Goal: Find specific page/section: Find specific page/section

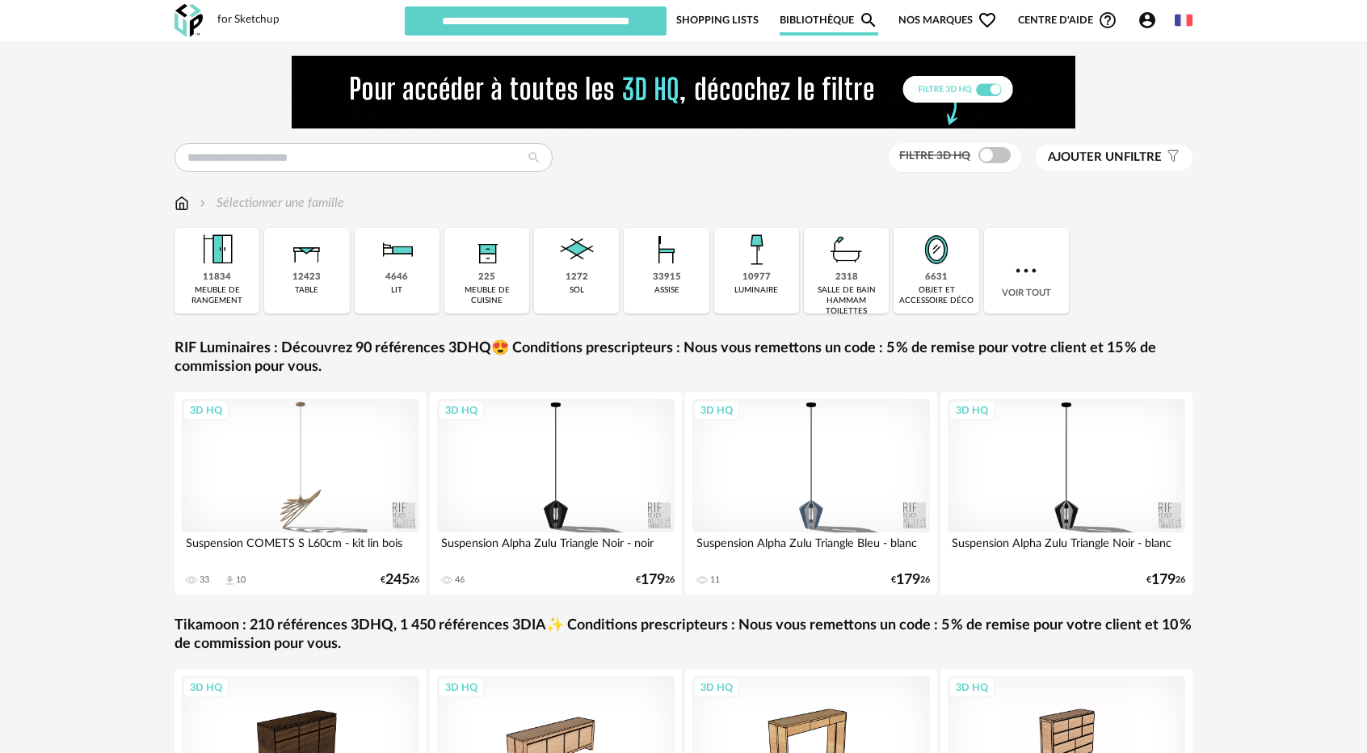
click at [700, 15] on link "Shopping Lists" at bounding box center [717, 20] width 82 height 31
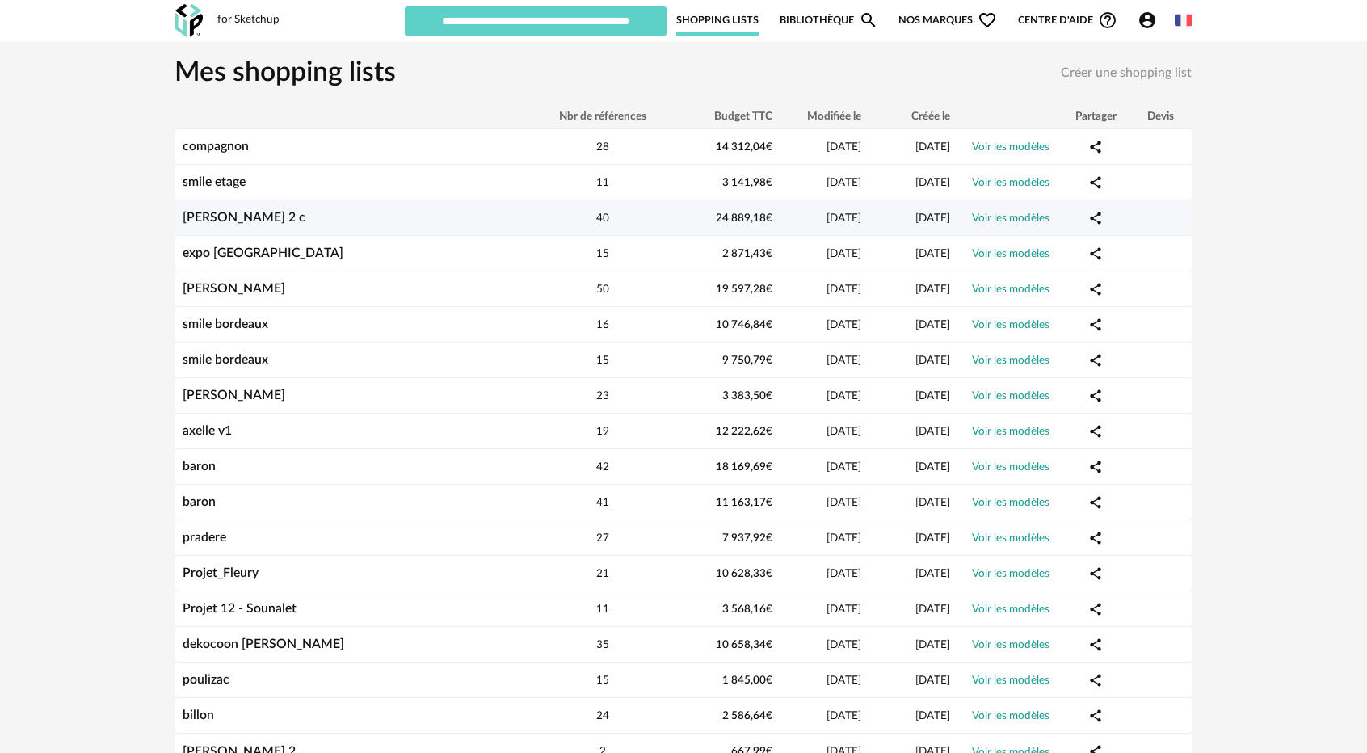
click at [202, 222] on link "[PERSON_NAME] 2 c" at bounding box center [244, 217] width 123 height 13
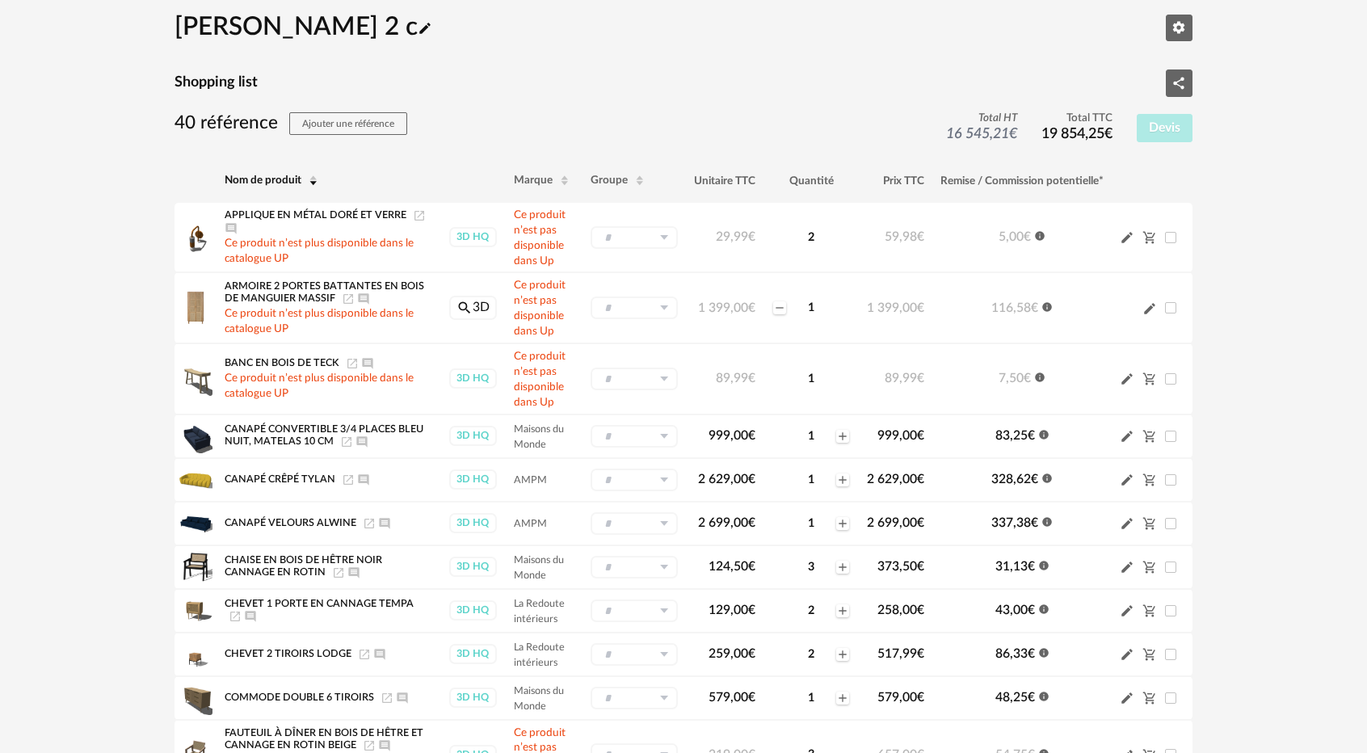
scroll to position [81, 0]
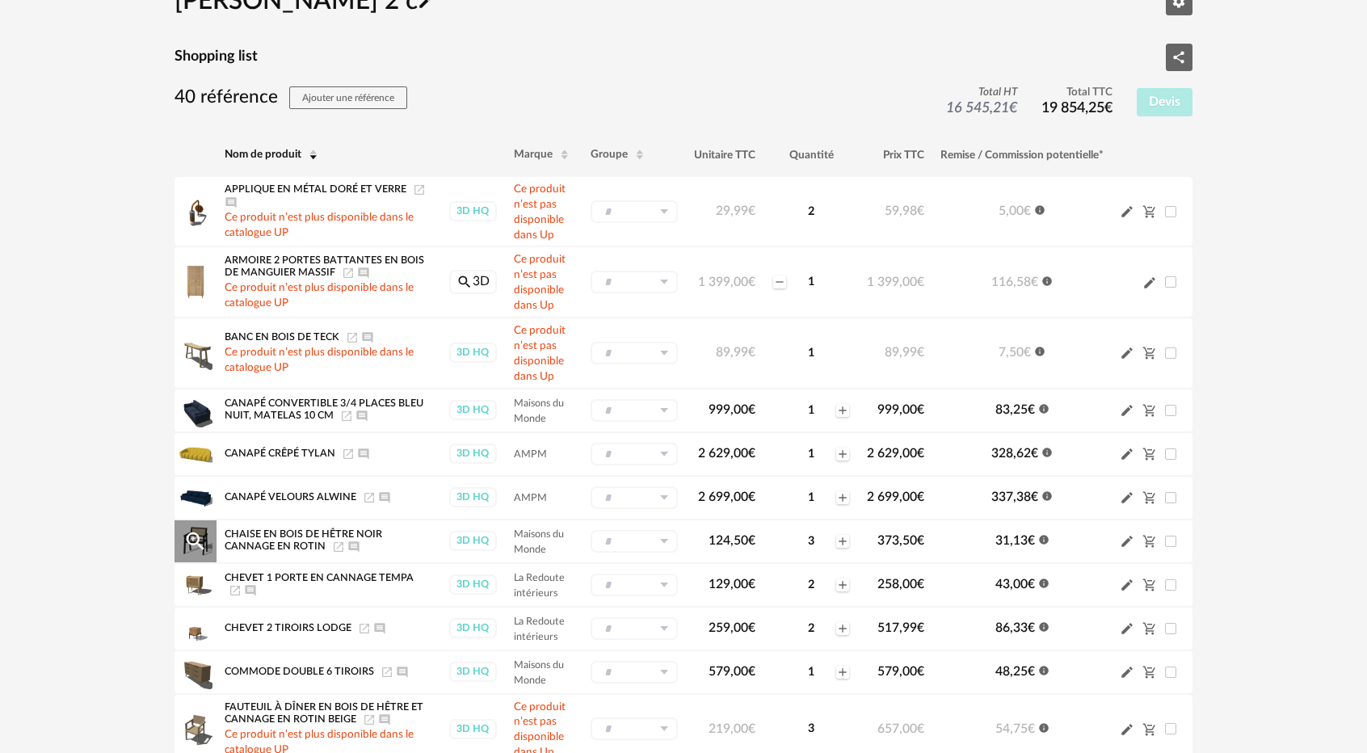
click at [336, 544] on icon "Launch icon" at bounding box center [338, 546] width 13 height 13
drag, startPoint x: 227, startPoint y: 530, endPoint x: 323, endPoint y: 543, distance: 97.0
click at [323, 543] on span "Chaise en bois de hêtre noir cannage en rotin" at bounding box center [303, 540] width 157 height 23
copy span "Chaise en bois de hêtre noir cannage en rotin"
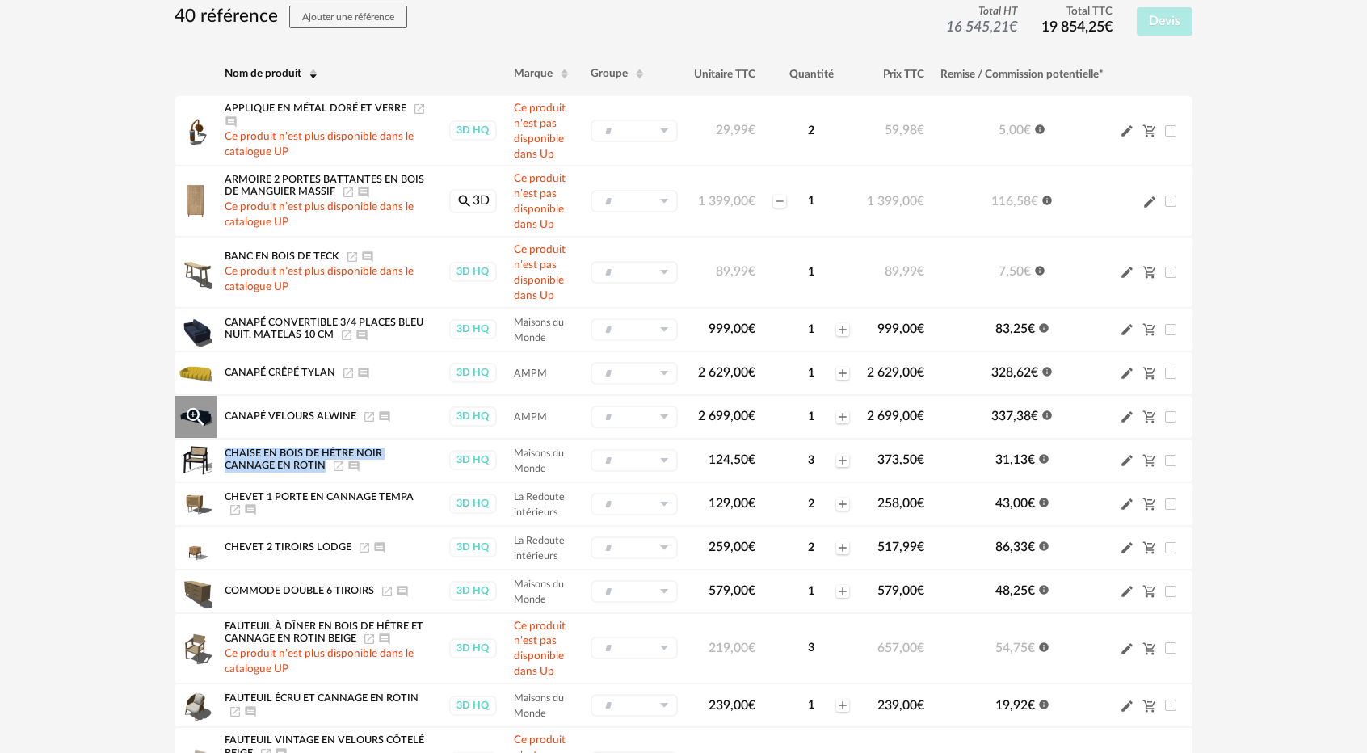
click at [367, 415] on icon "Launch icon" at bounding box center [369, 416] width 13 height 13
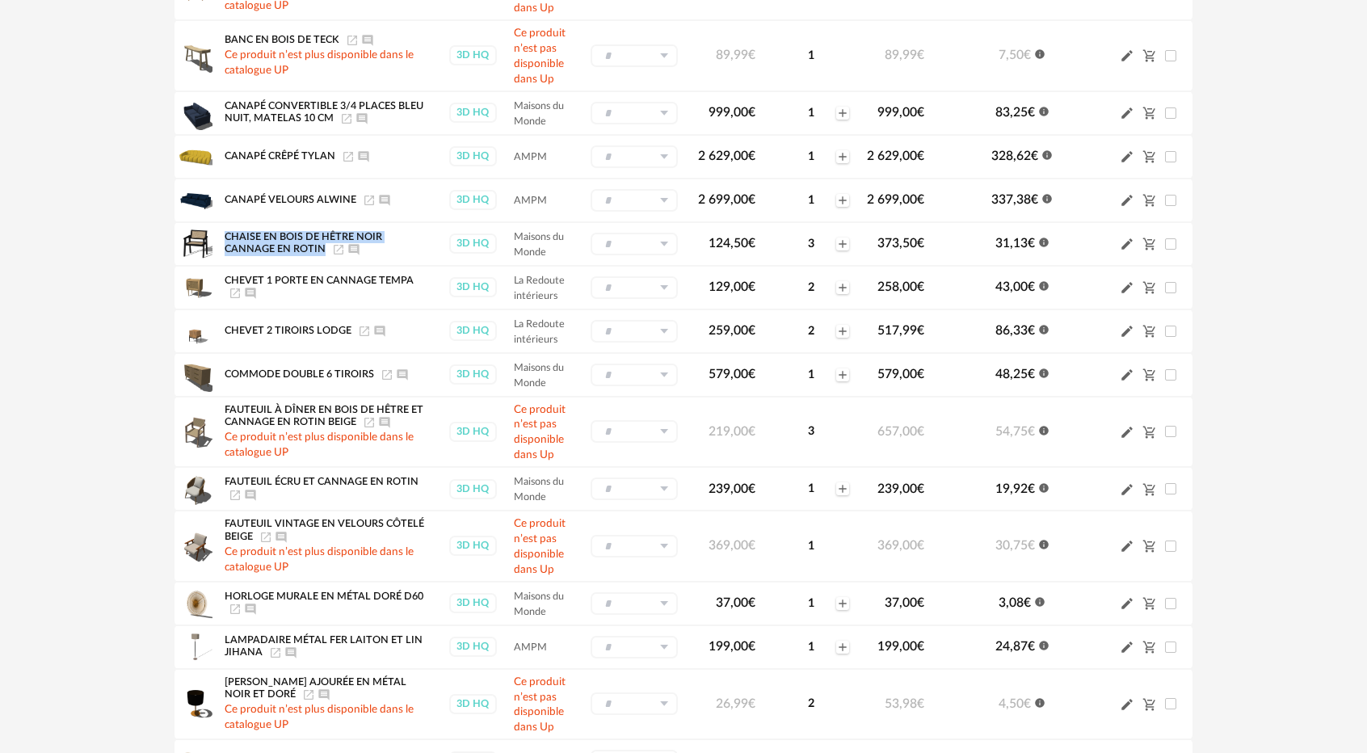
scroll to position [404, 0]
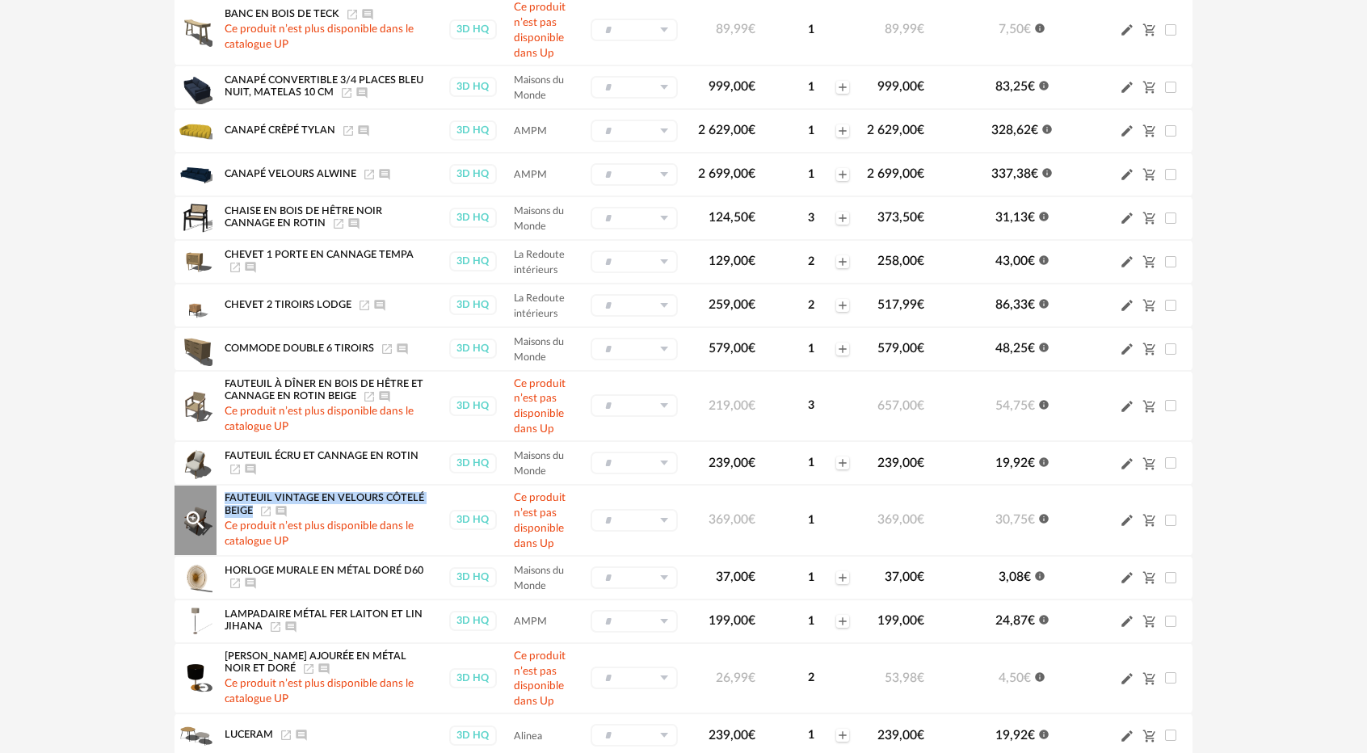
drag, startPoint x: 225, startPoint y: 493, endPoint x: 251, endPoint y: 506, distance: 28.9
click at [251, 506] on span "Fauteuil vintage en velours côtelé beige" at bounding box center [324, 504] width 199 height 23
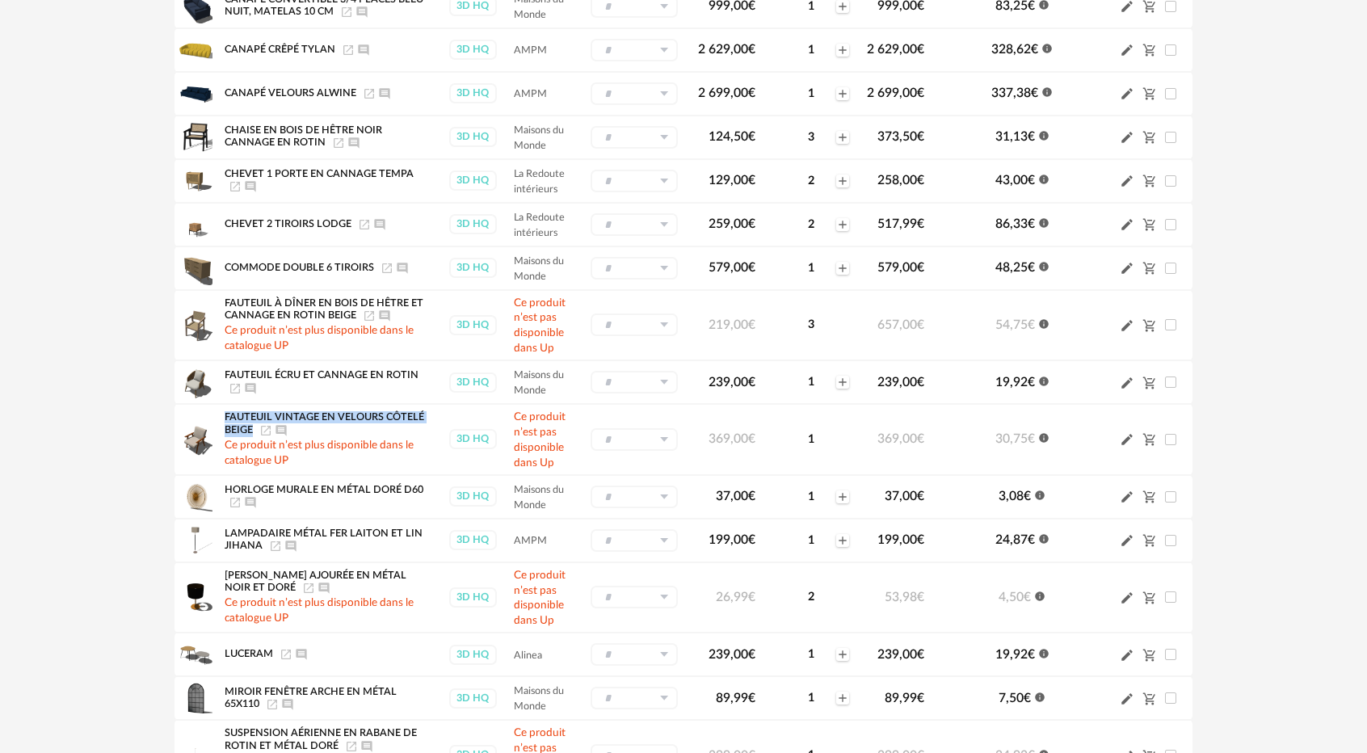
scroll to position [565, 0]
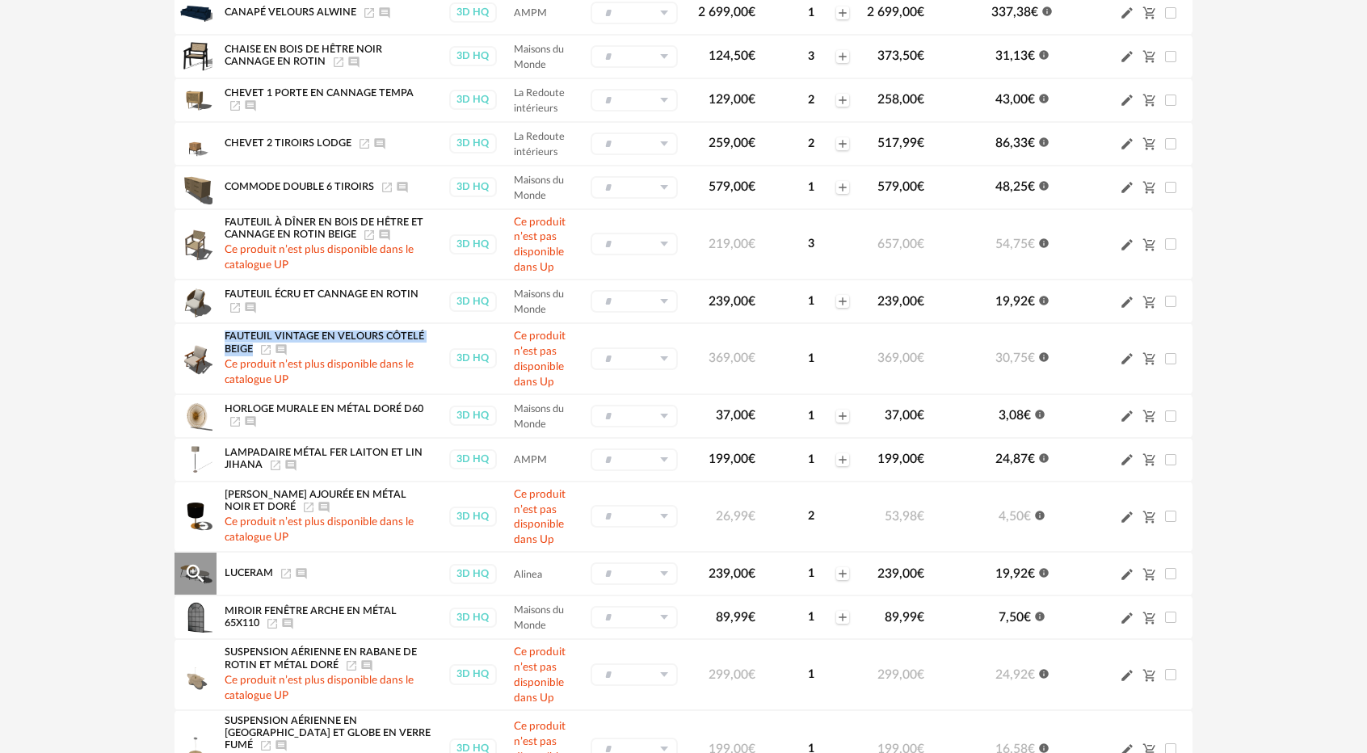
click at [284, 571] on icon "Launch icon" at bounding box center [285, 573] width 13 height 13
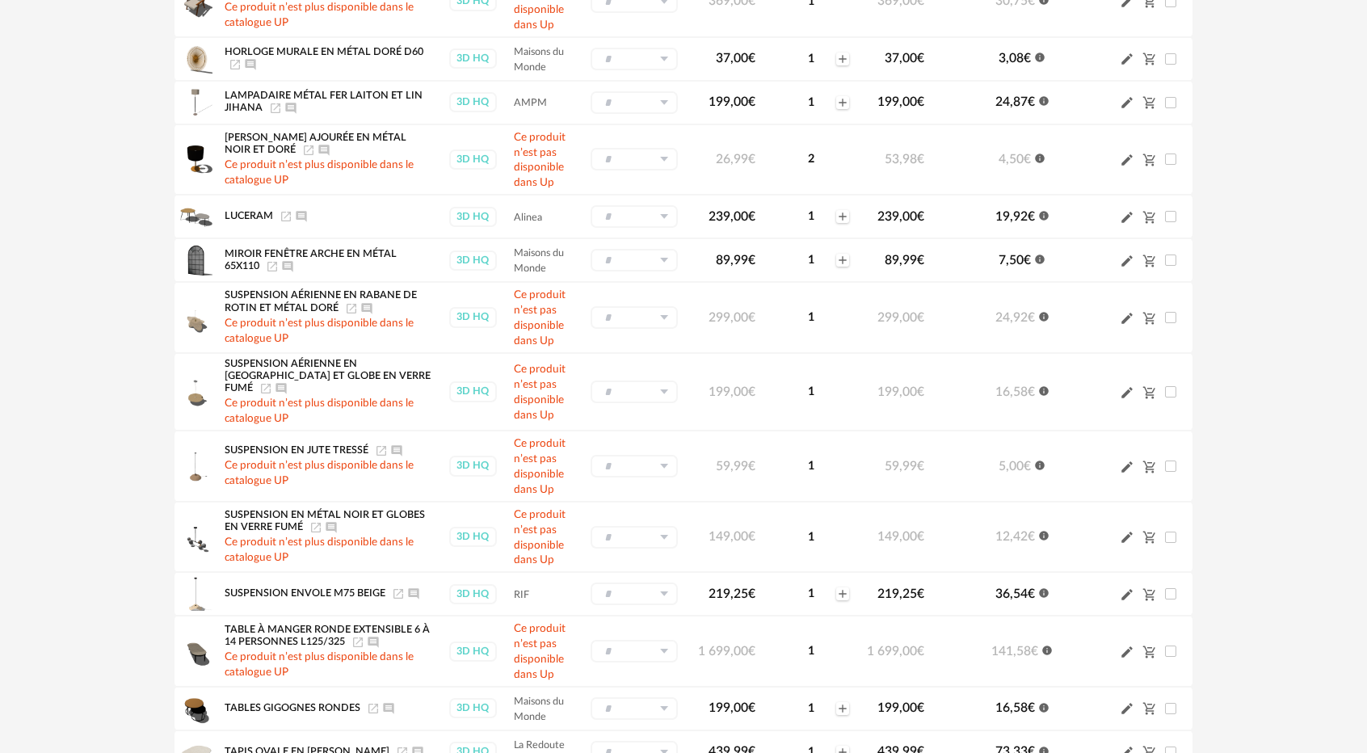
scroll to position [808, 0]
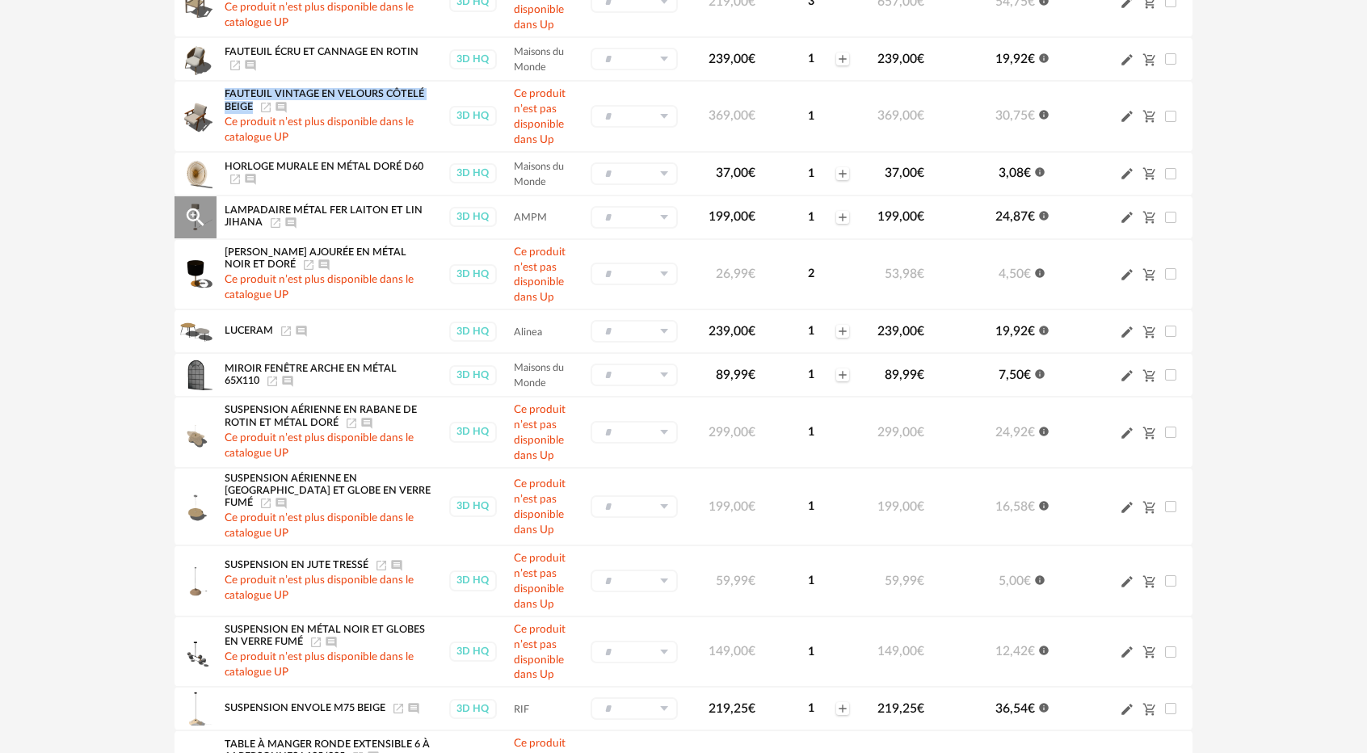
click at [270, 220] on icon "Launch icon" at bounding box center [275, 222] width 13 height 13
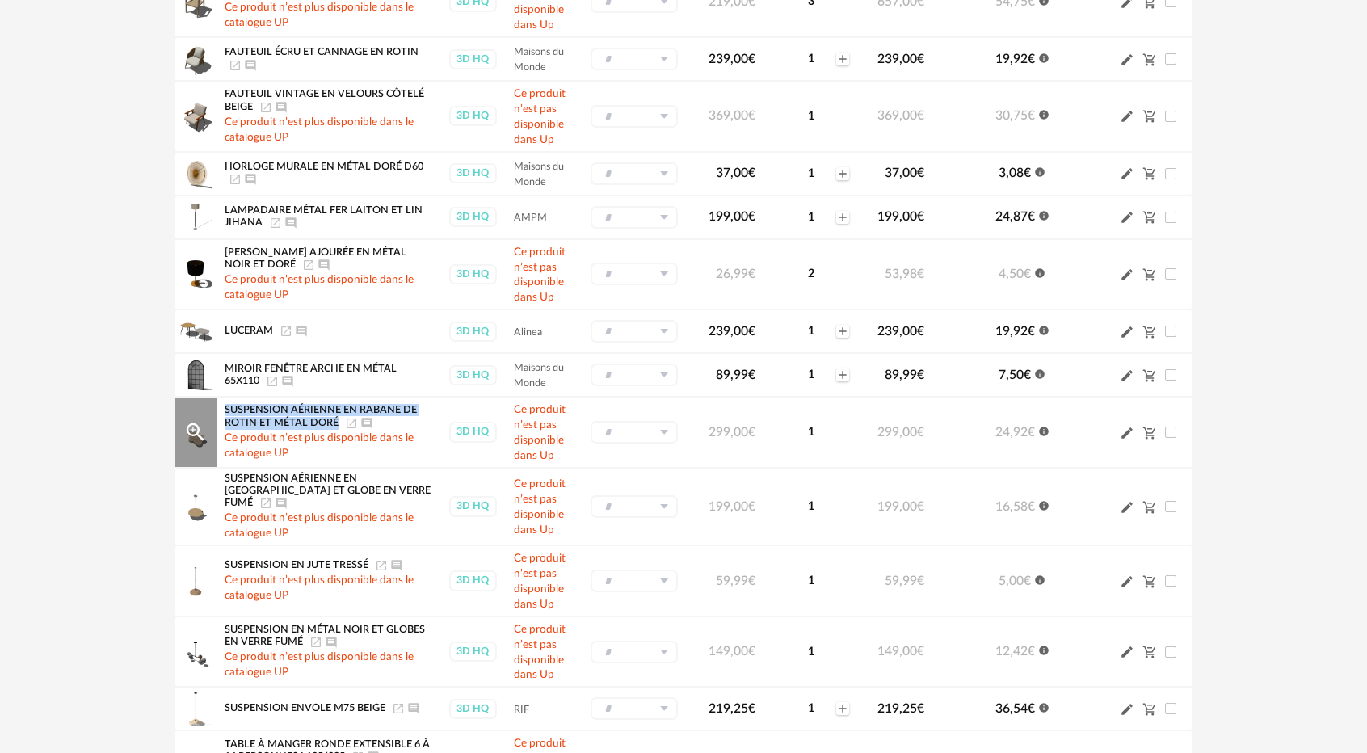
drag, startPoint x: 225, startPoint y: 408, endPoint x: 334, endPoint y: 418, distance: 109.5
click at [334, 418] on span "Suspension aérienne en rabane de rotin et métal doré" at bounding box center [321, 416] width 192 height 23
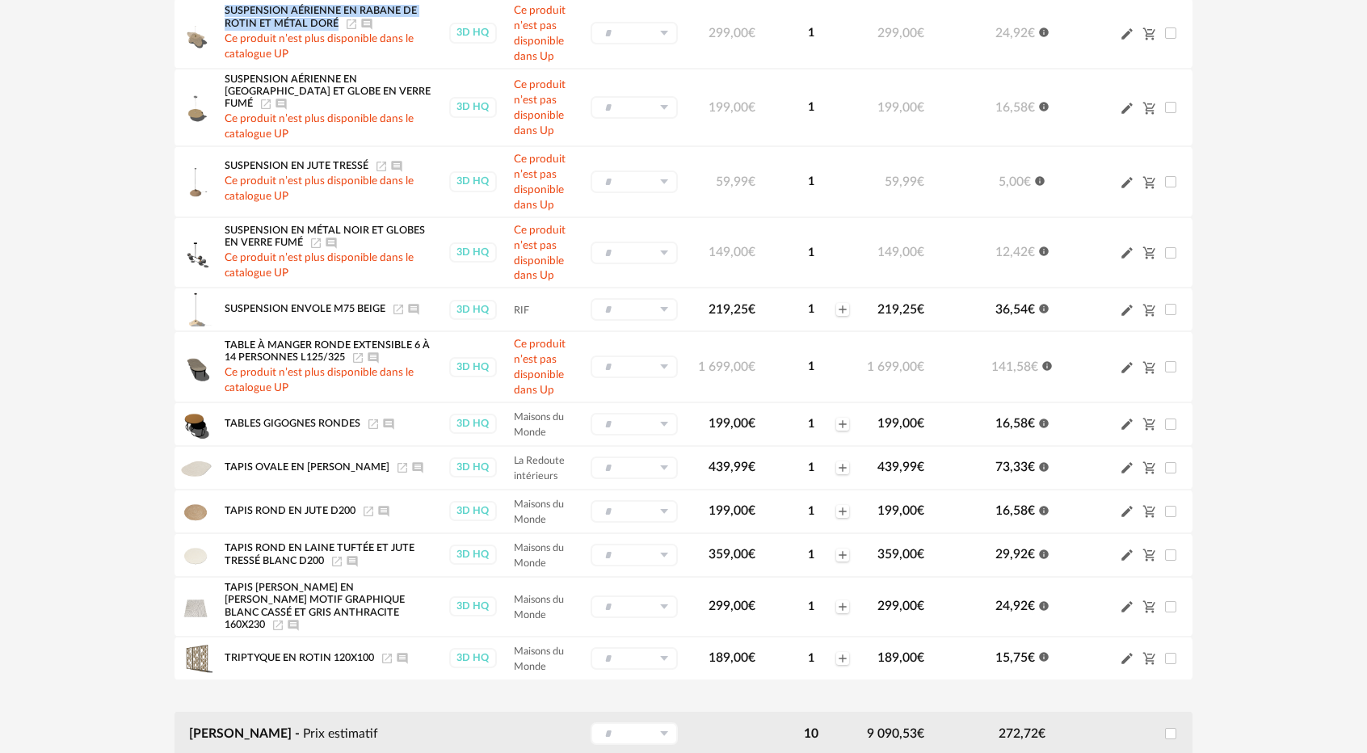
scroll to position [1211, 0]
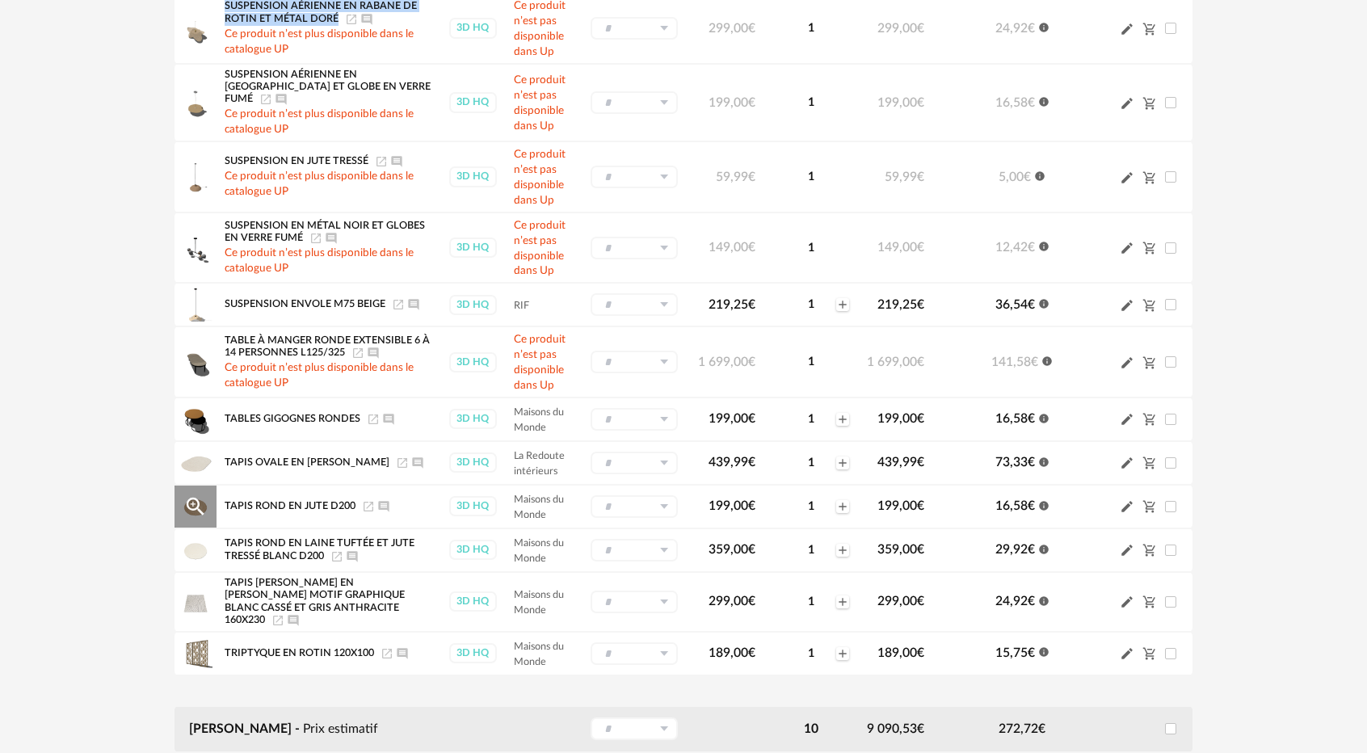
click at [367, 500] on icon "Launch icon" at bounding box center [368, 506] width 13 height 13
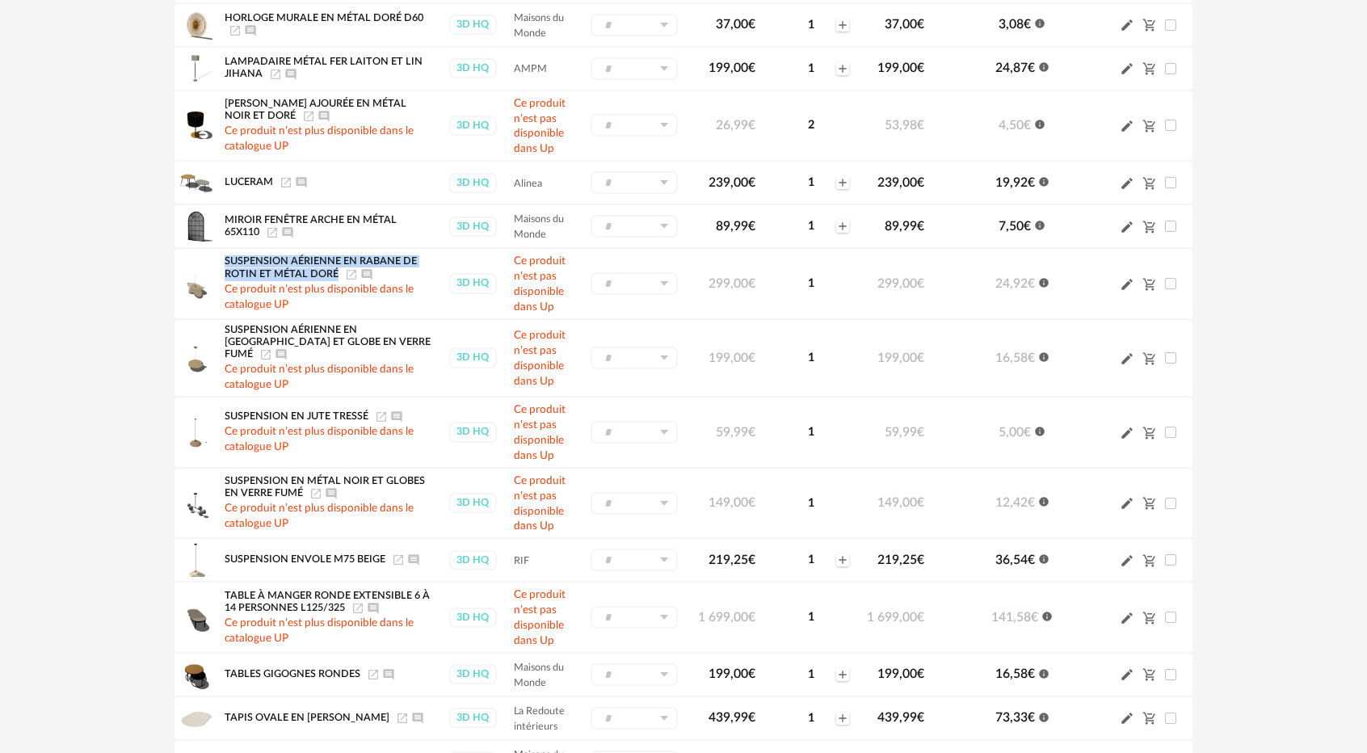
scroll to position [969, 0]
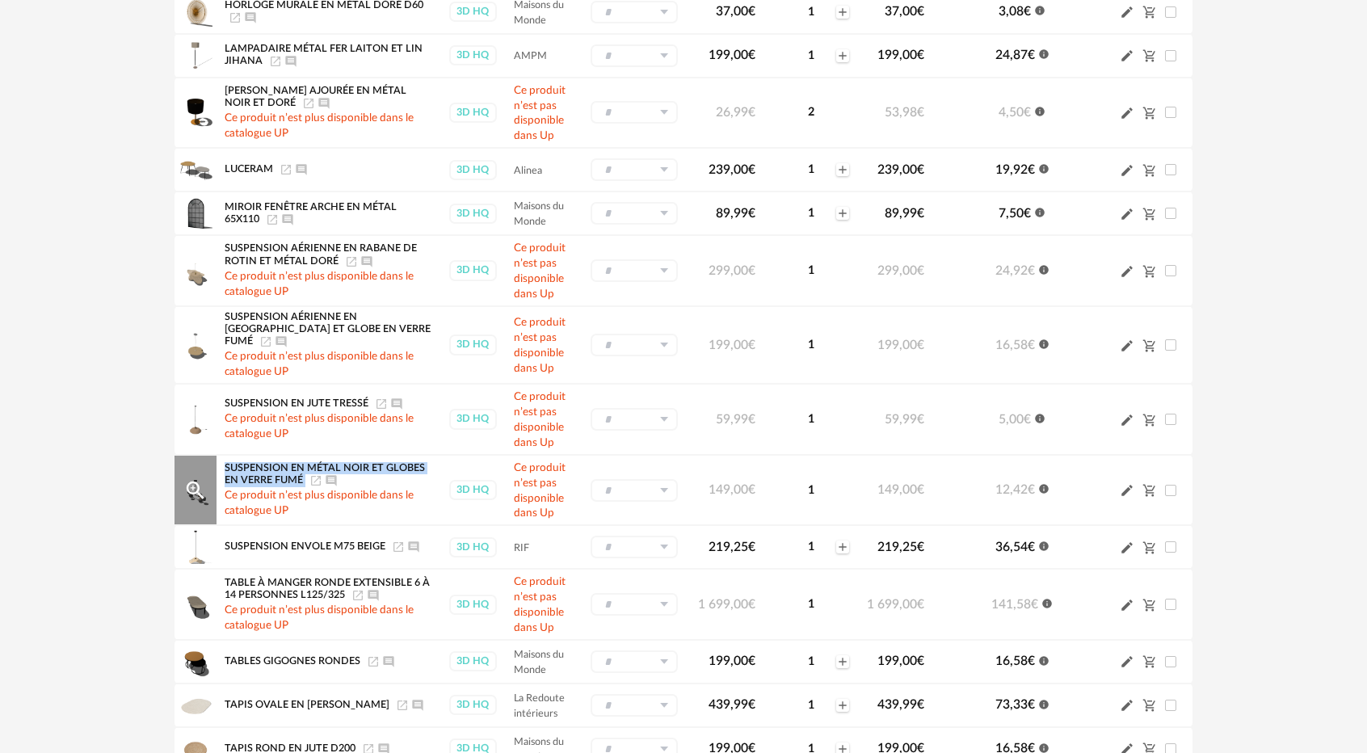
drag, startPoint x: 225, startPoint y: 458, endPoint x: 305, endPoint y: 471, distance: 81.8
click at [305, 471] on div "Suspension en métal noir et globes en verre fumé Launch icon Ajouter un comment…" at bounding box center [329, 474] width 208 height 25
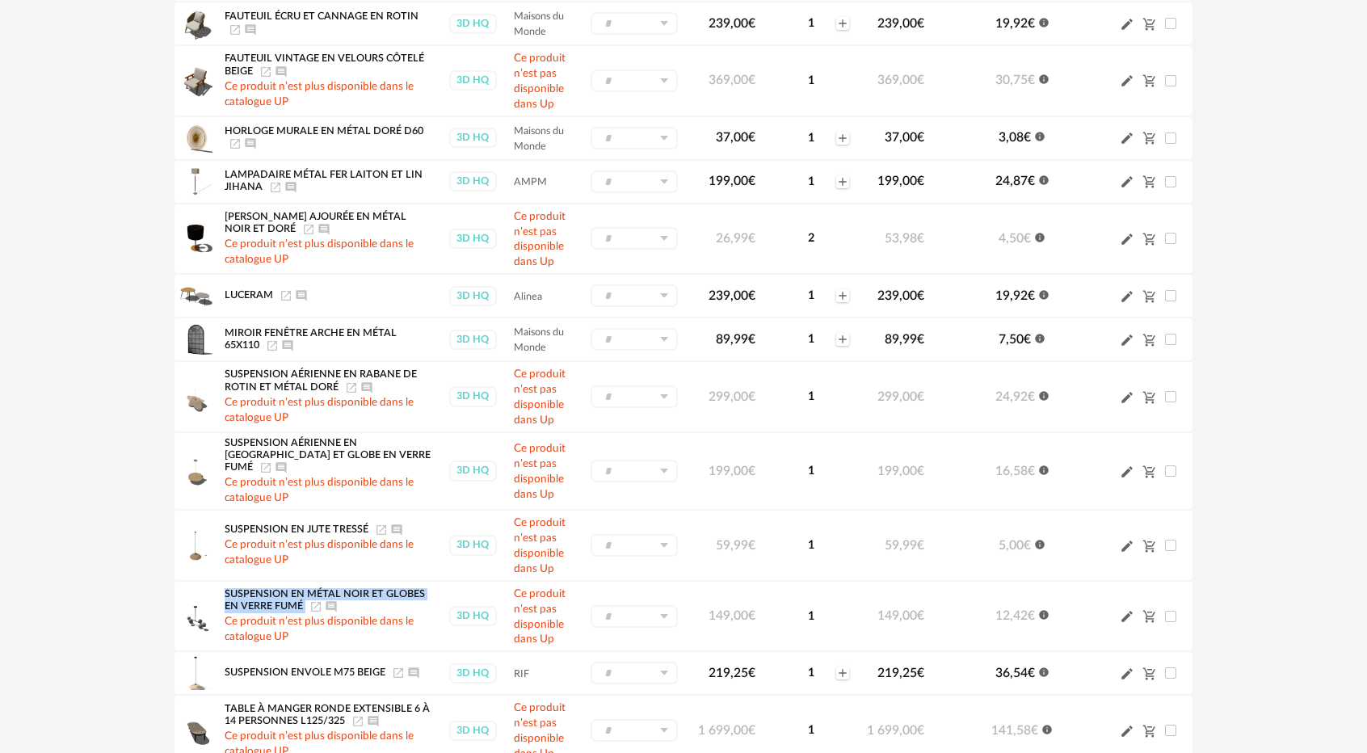
scroll to position [727, 0]
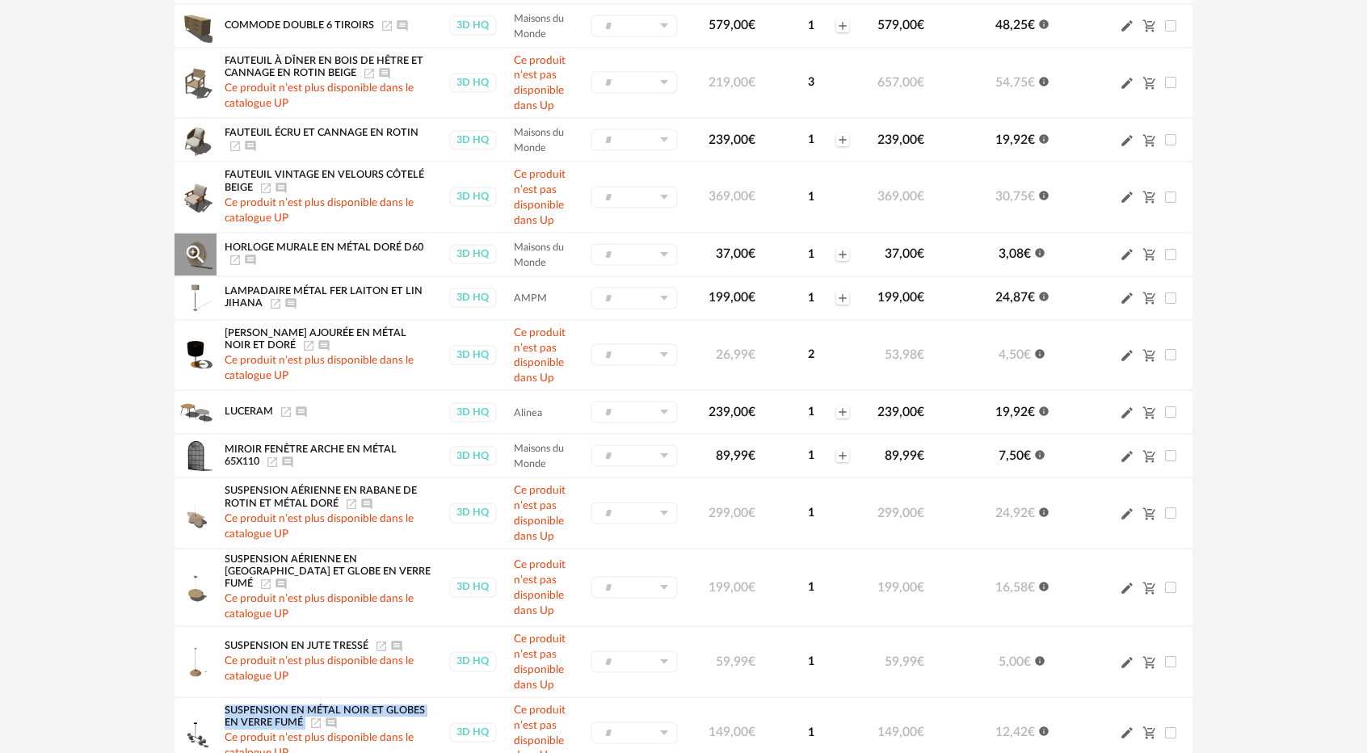
click at [236, 258] on icon "Launch icon" at bounding box center [235, 260] width 10 height 10
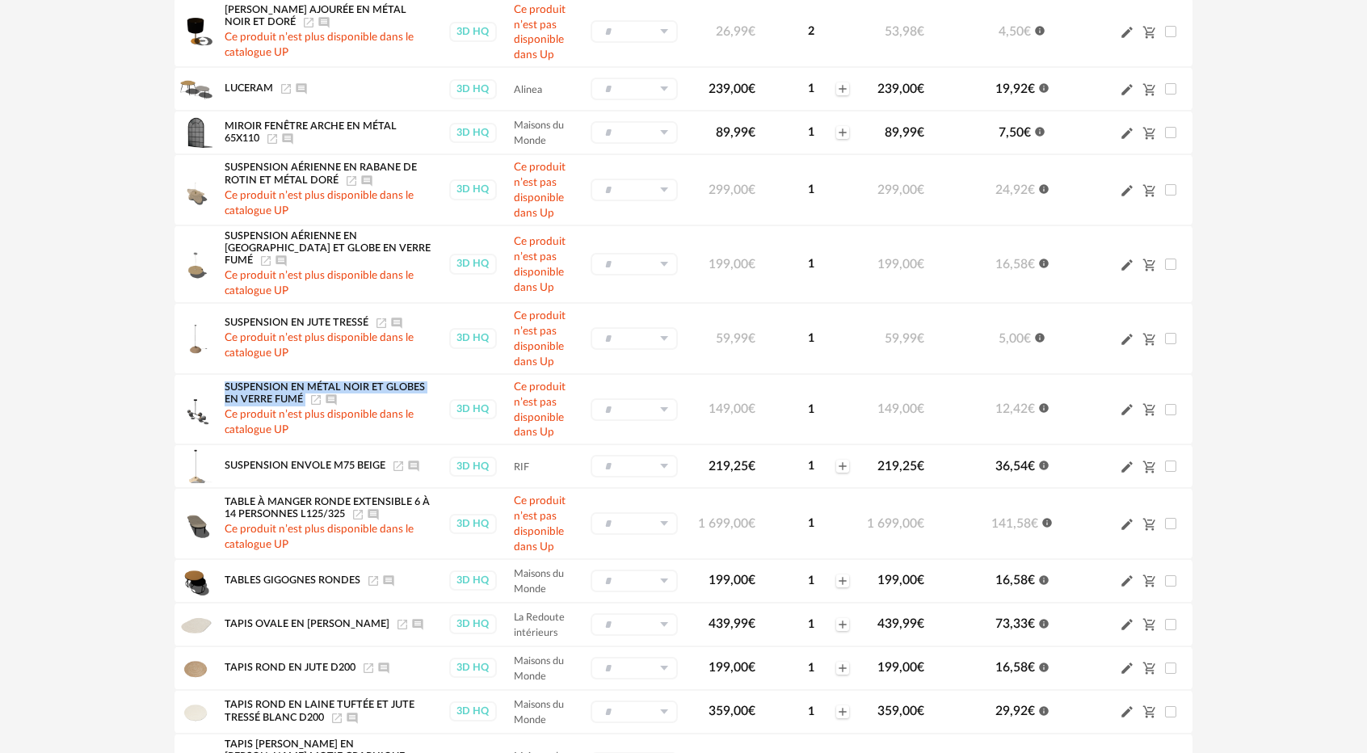
scroll to position [1131, 0]
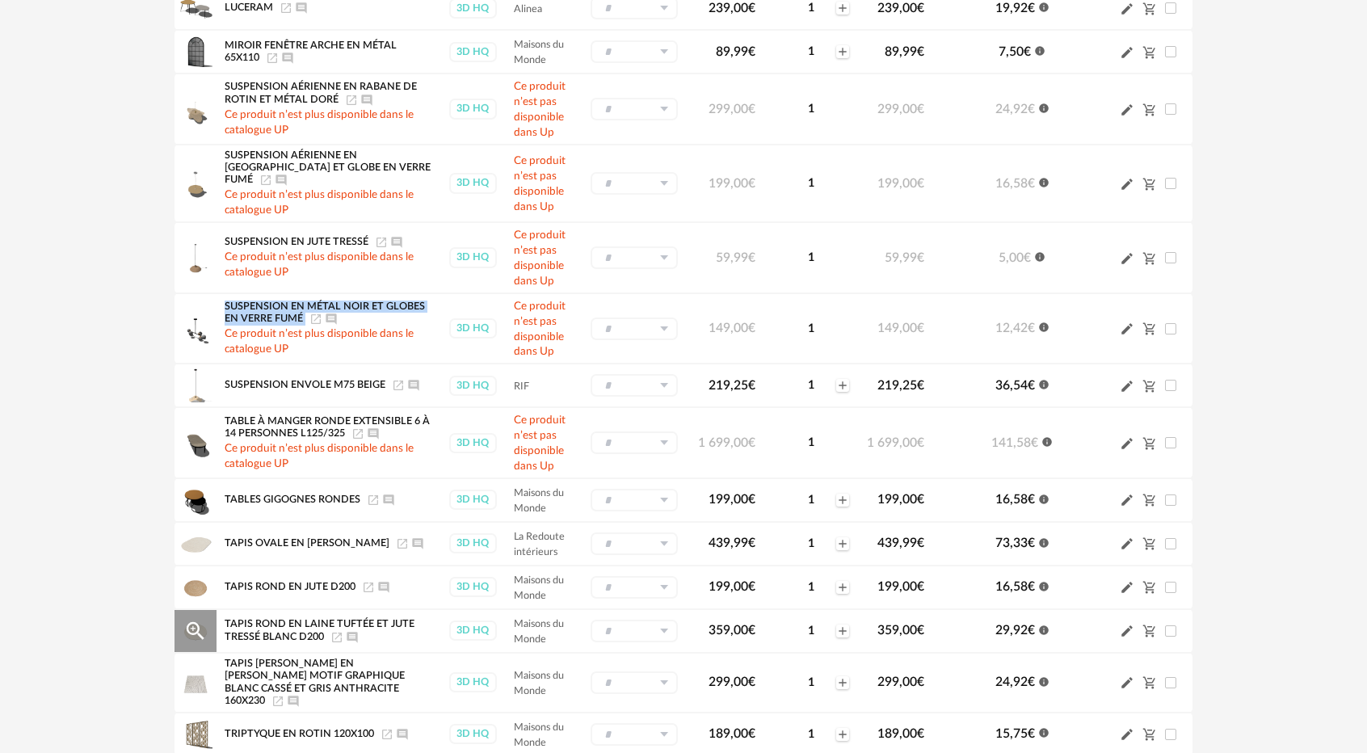
click at [334, 632] on icon "Launch icon" at bounding box center [336, 637] width 13 height 13
click at [371, 493] on icon "Launch icon" at bounding box center [373, 499] width 13 height 13
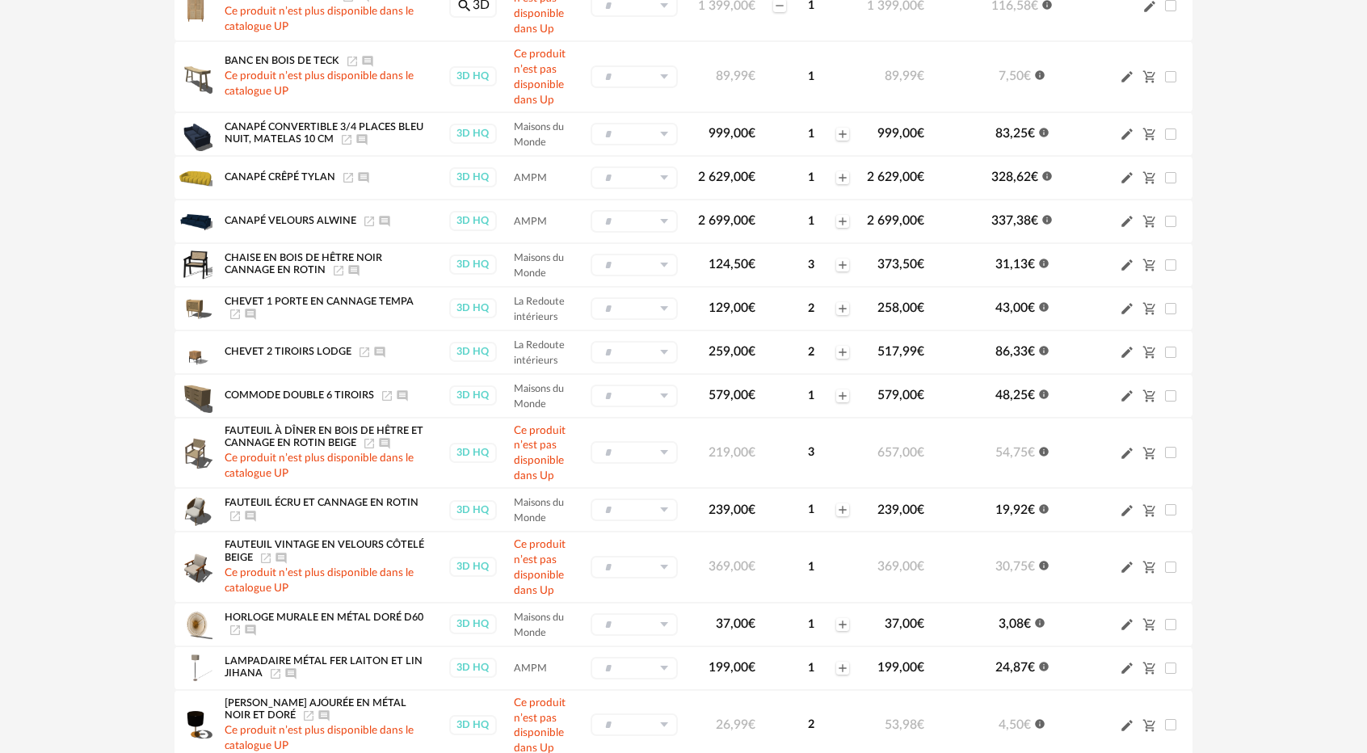
scroll to position [323, 0]
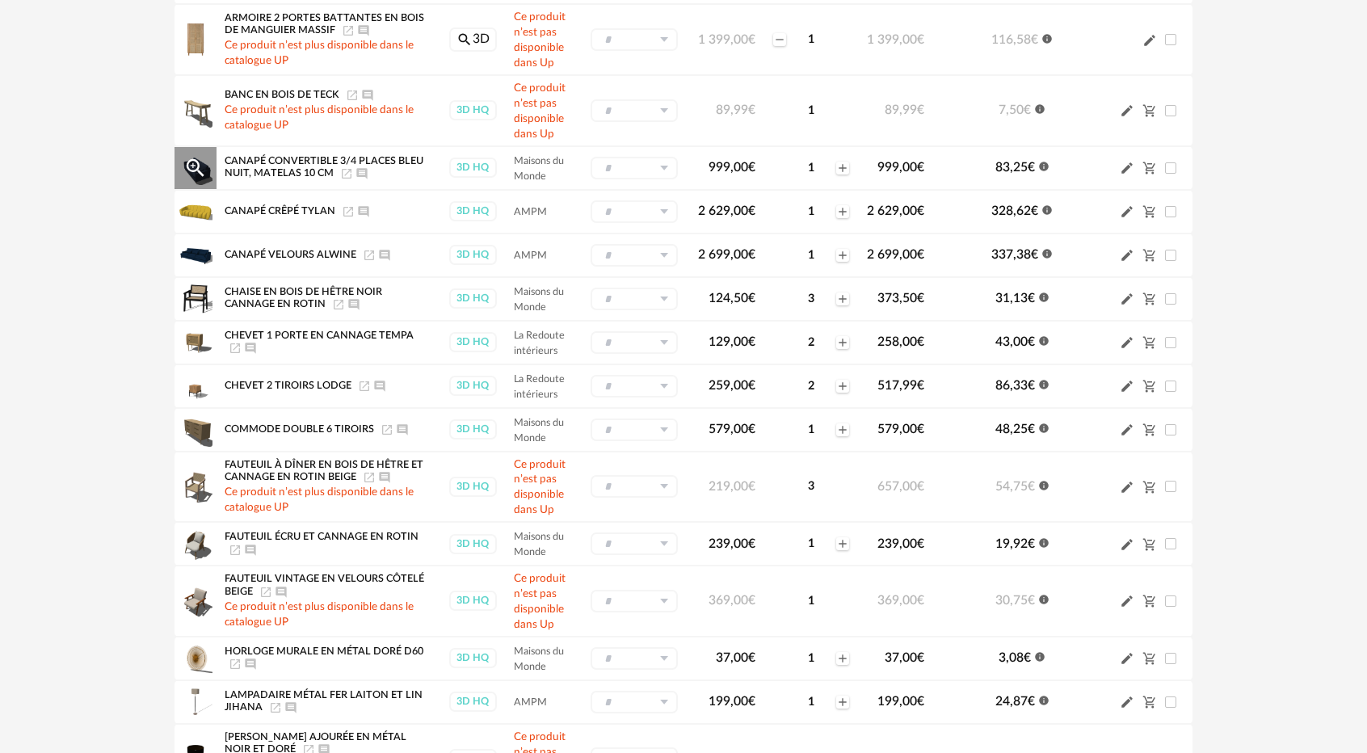
click at [340, 173] on icon "Launch icon" at bounding box center [346, 173] width 13 height 13
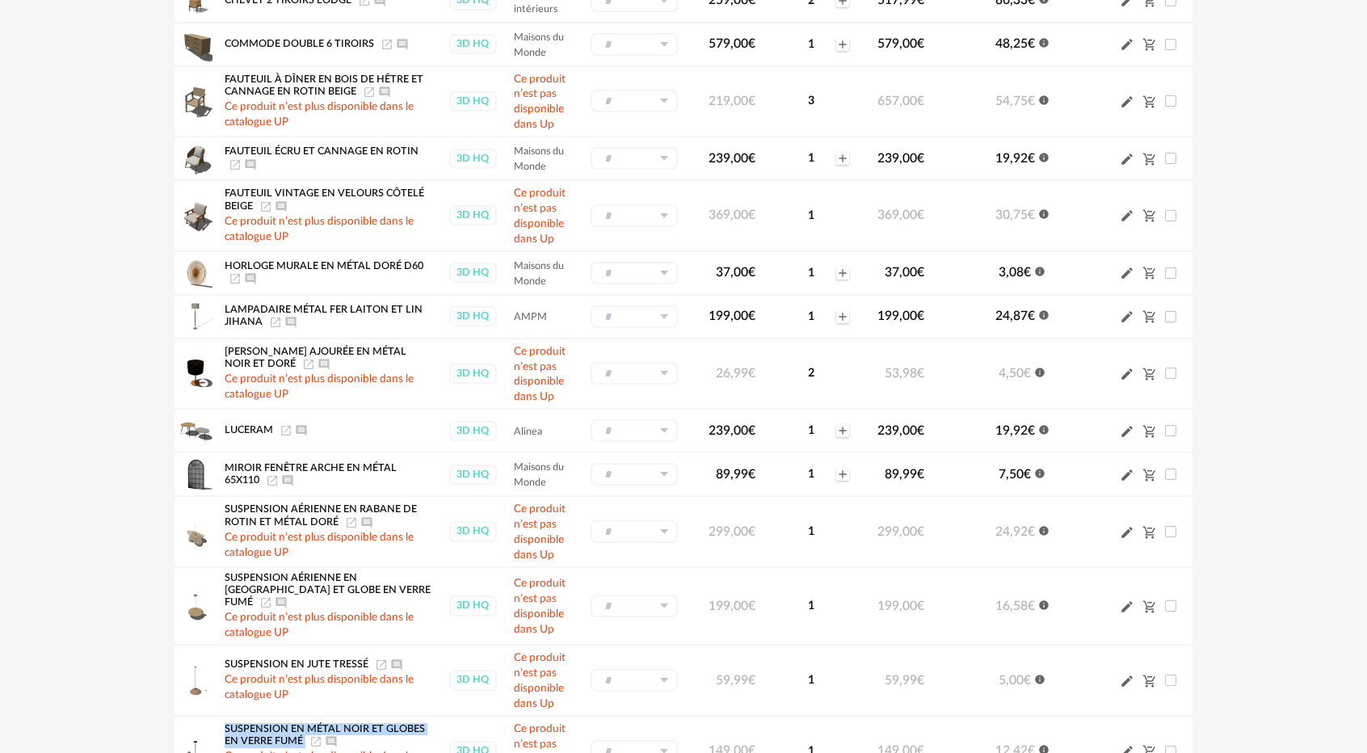
scroll to position [808, 0]
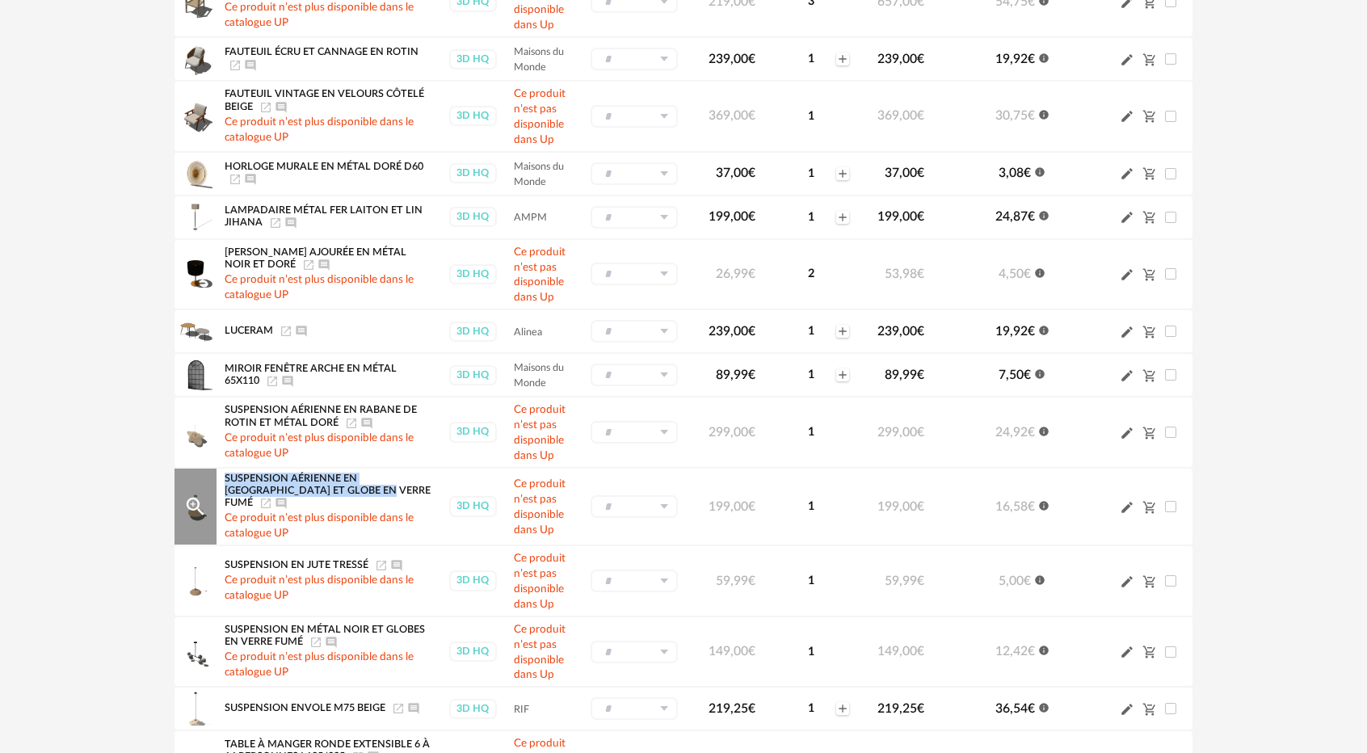
drag, startPoint x: 226, startPoint y: 474, endPoint x: 338, endPoint y: 490, distance: 112.6
click at [338, 490] on span "Suspension aérienne en [GEOGRAPHIC_DATA] et globe en verre fumé" at bounding box center [328, 490] width 206 height 35
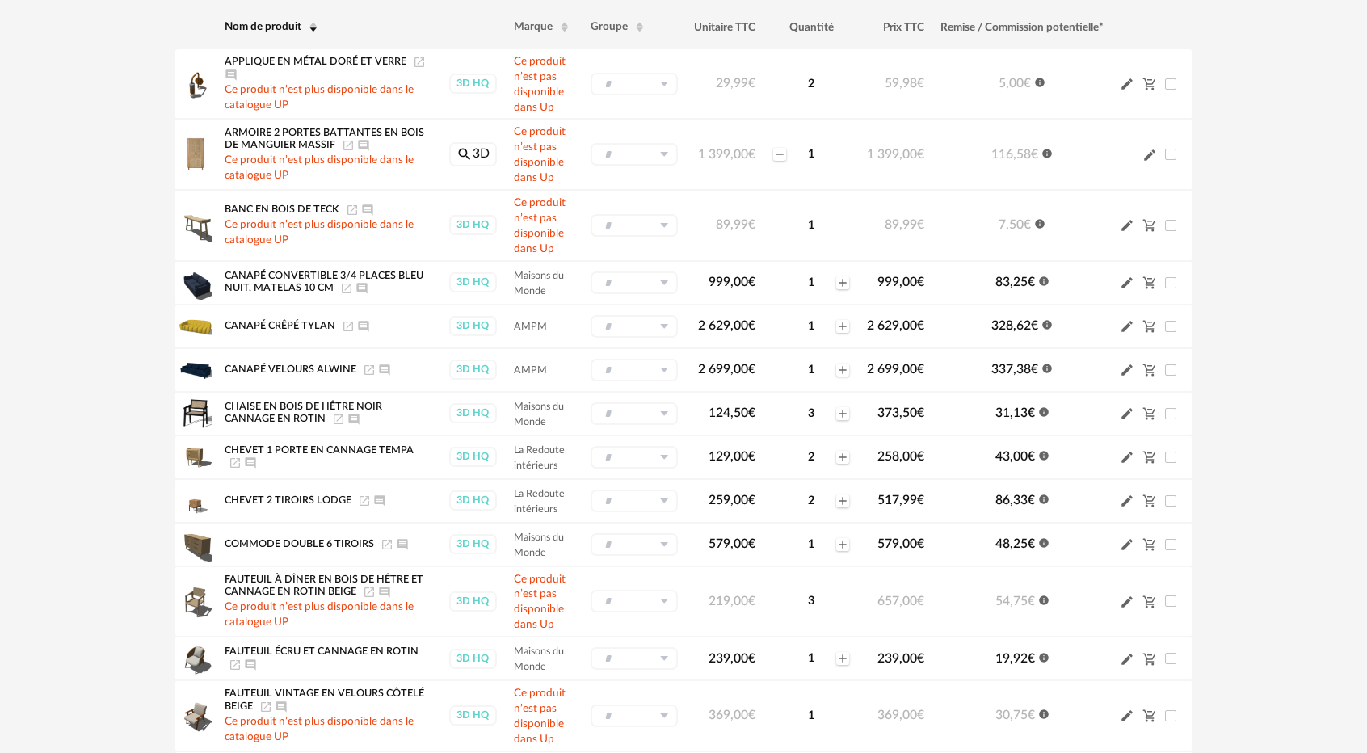
scroll to position [172, 0]
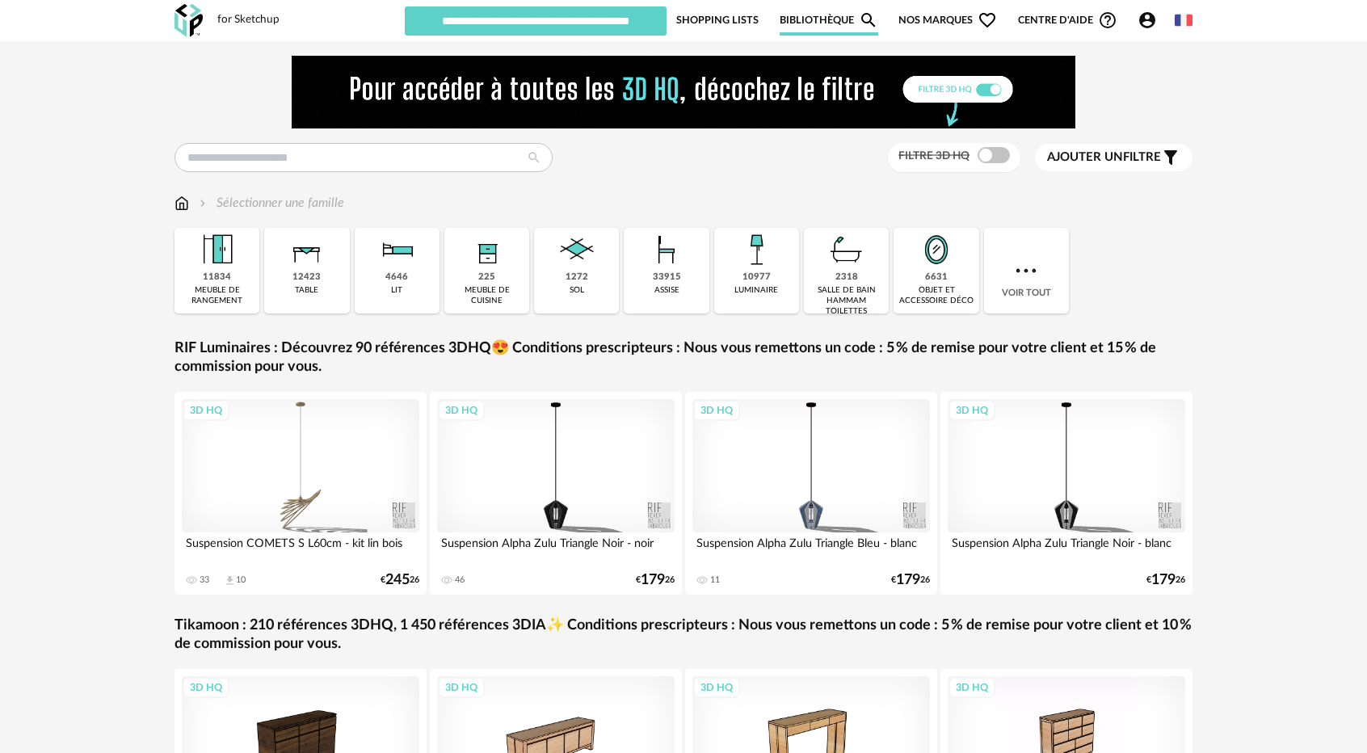
click at [733, 22] on link "Shopping Lists" at bounding box center [717, 20] width 82 height 31
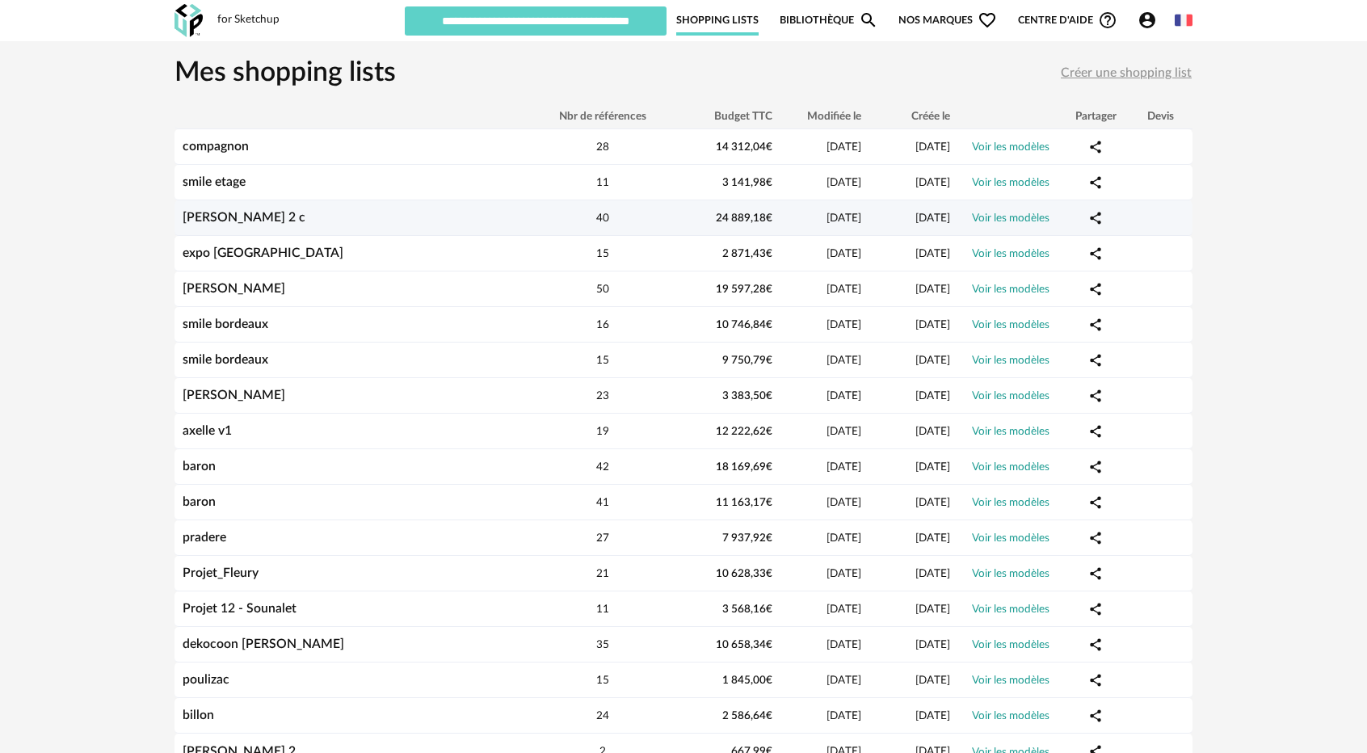
click at [210, 216] on link "[PERSON_NAME] 2 c" at bounding box center [244, 217] width 123 height 13
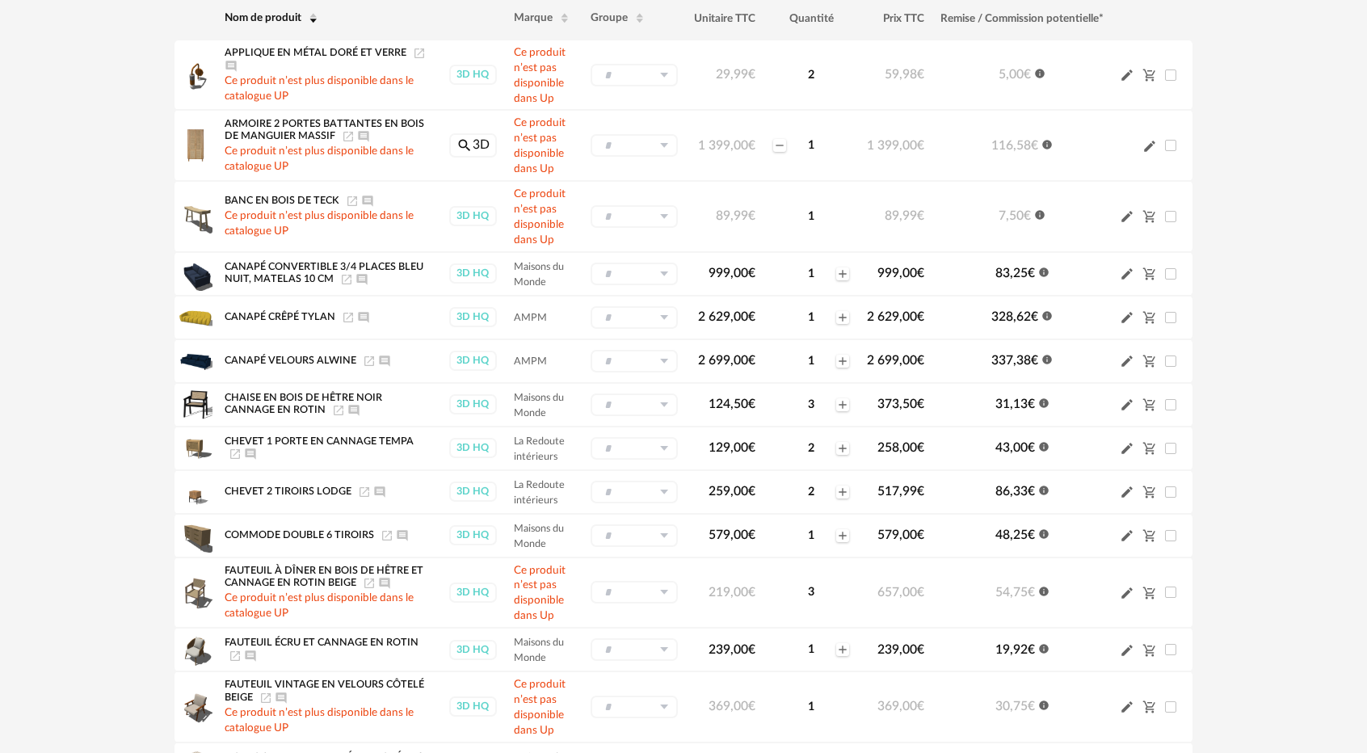
scroll to position [242, 0]
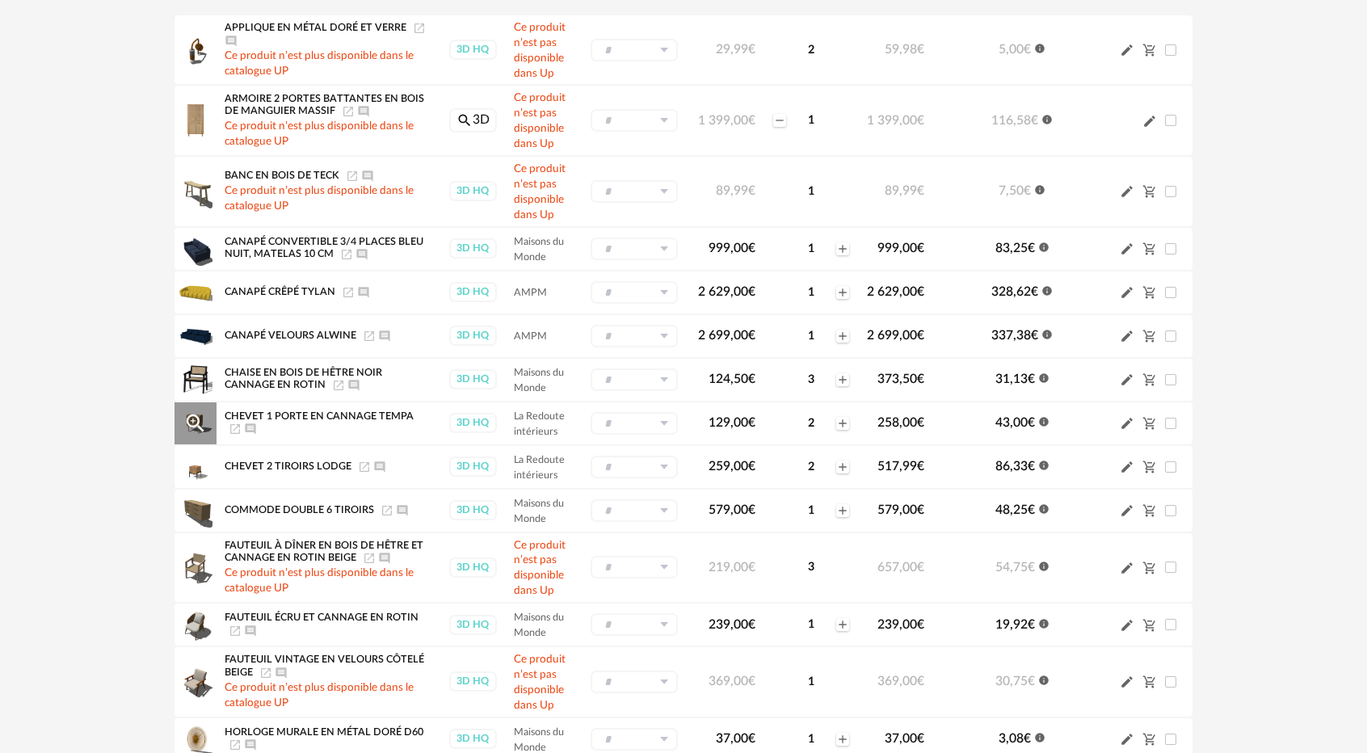
click at [233, 434] on icon "Launch icon" at bounding box center [235, 428] width 13 height 13
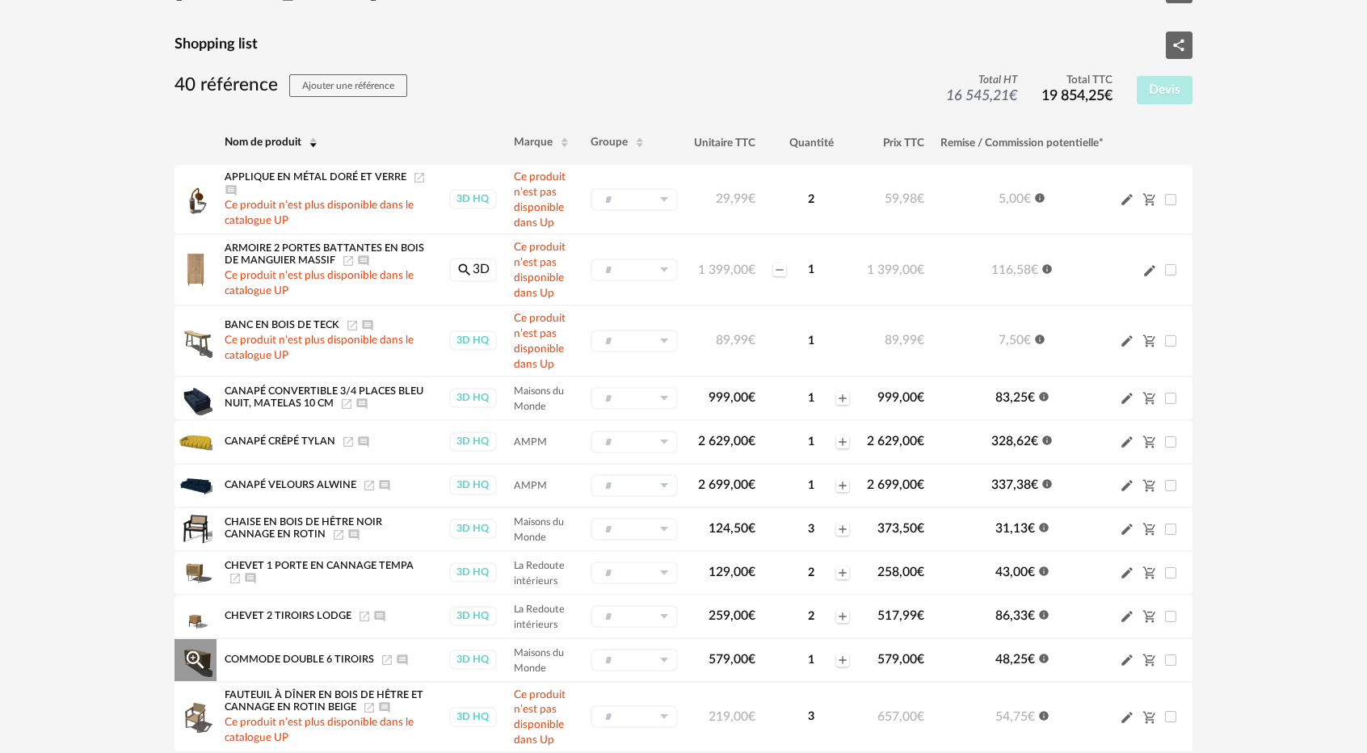
scroll to position [81, 0]
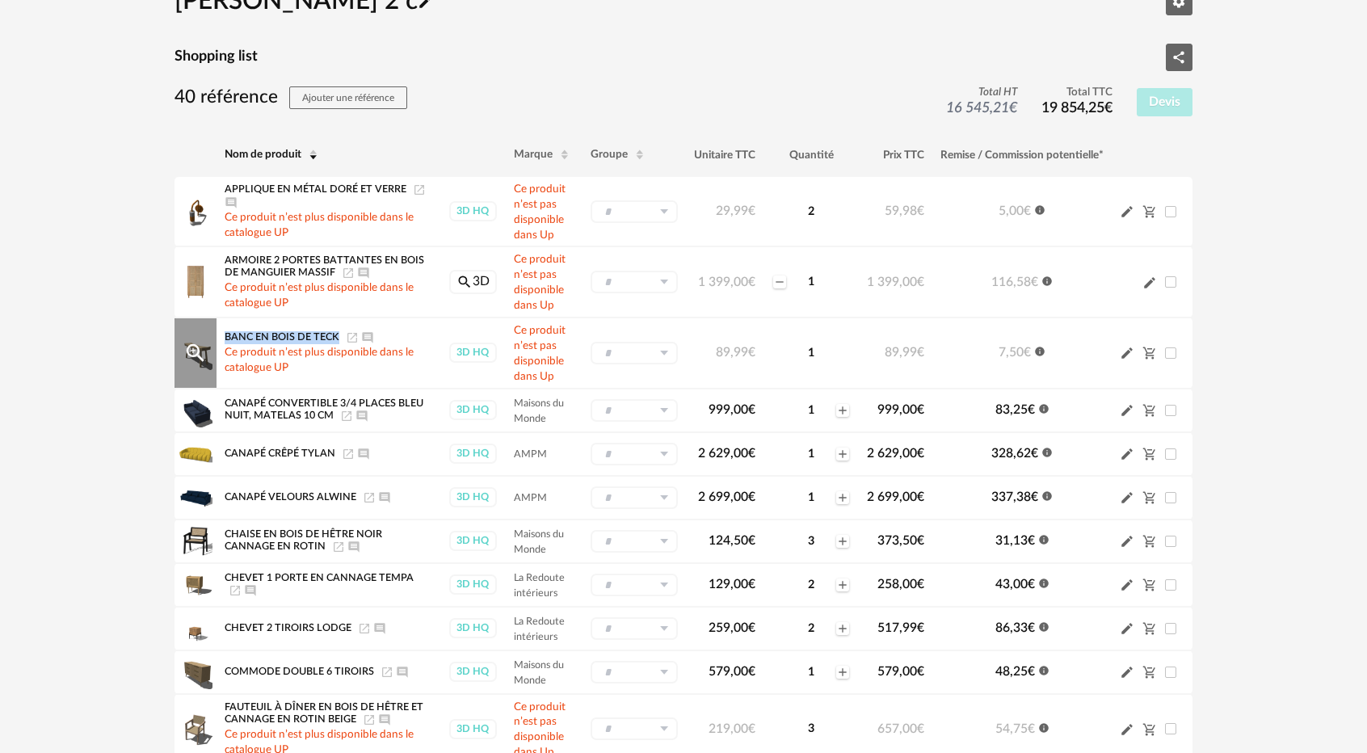
drag, startPoint x: 225, startPoint y: 335, endPoint x: 336, endPoint y: 335, distance: 110.6
click at [336, 335] on span "Banc en bois de teck" at bounding box center [282, 337] width 115 height 10
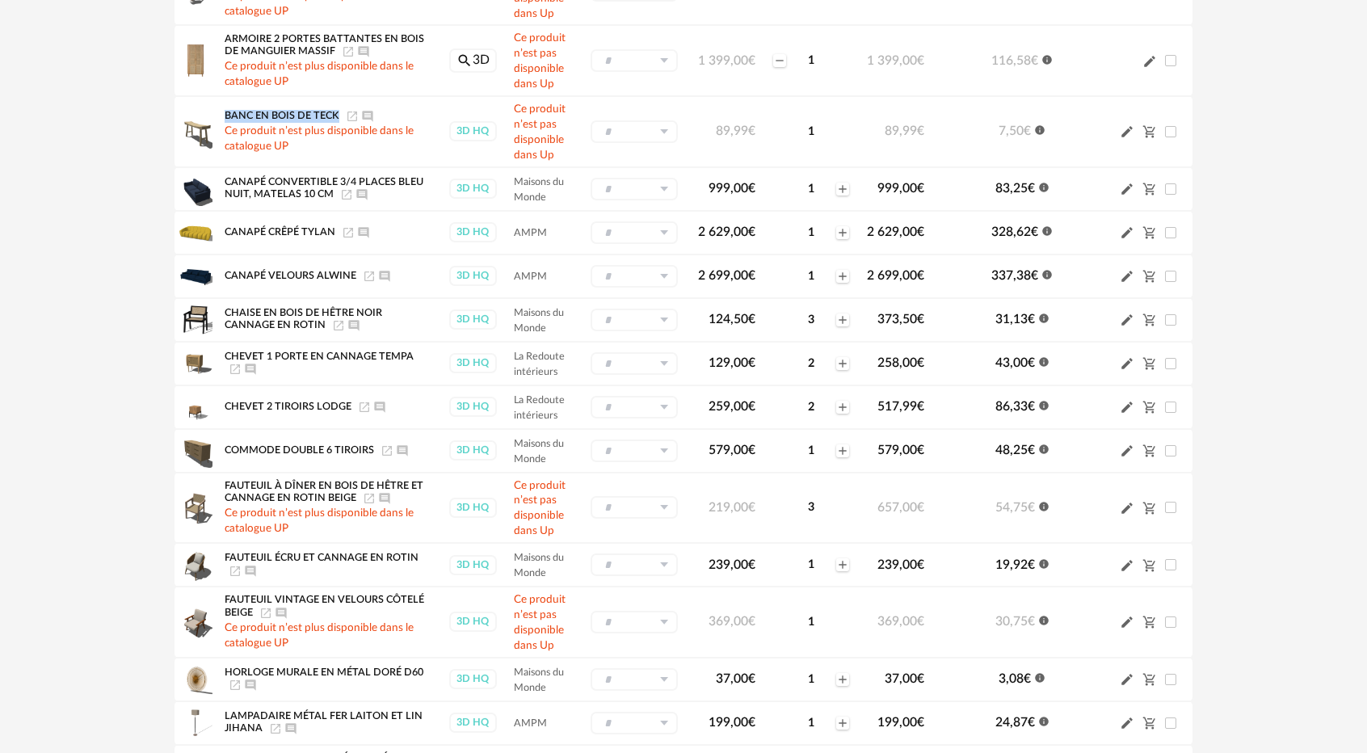
scroll to position [323, 0]
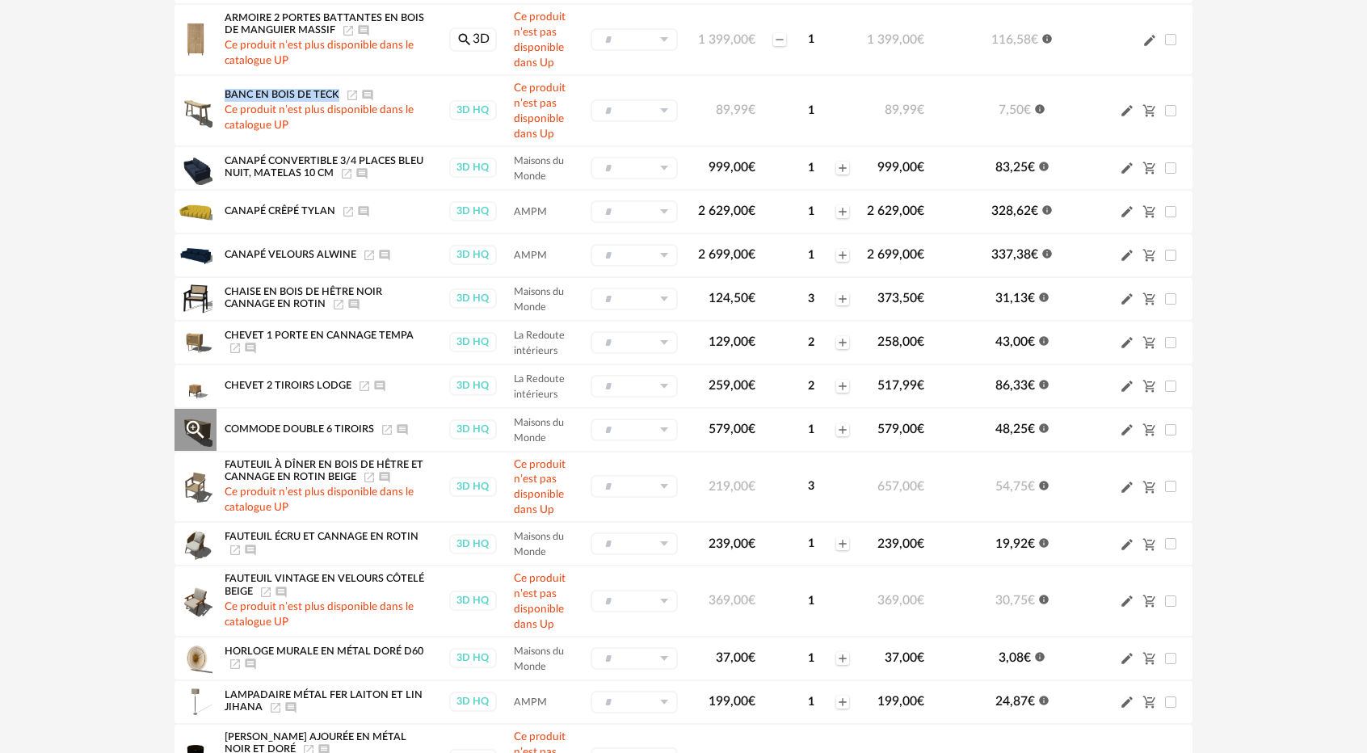
click at [384, 433] on icon "Launch icon" at bounding box center [387, 430] width 10 height 10
click at [233, 547] on icon "Launch icon" at bounding box center [235, 550] width 13 height 13
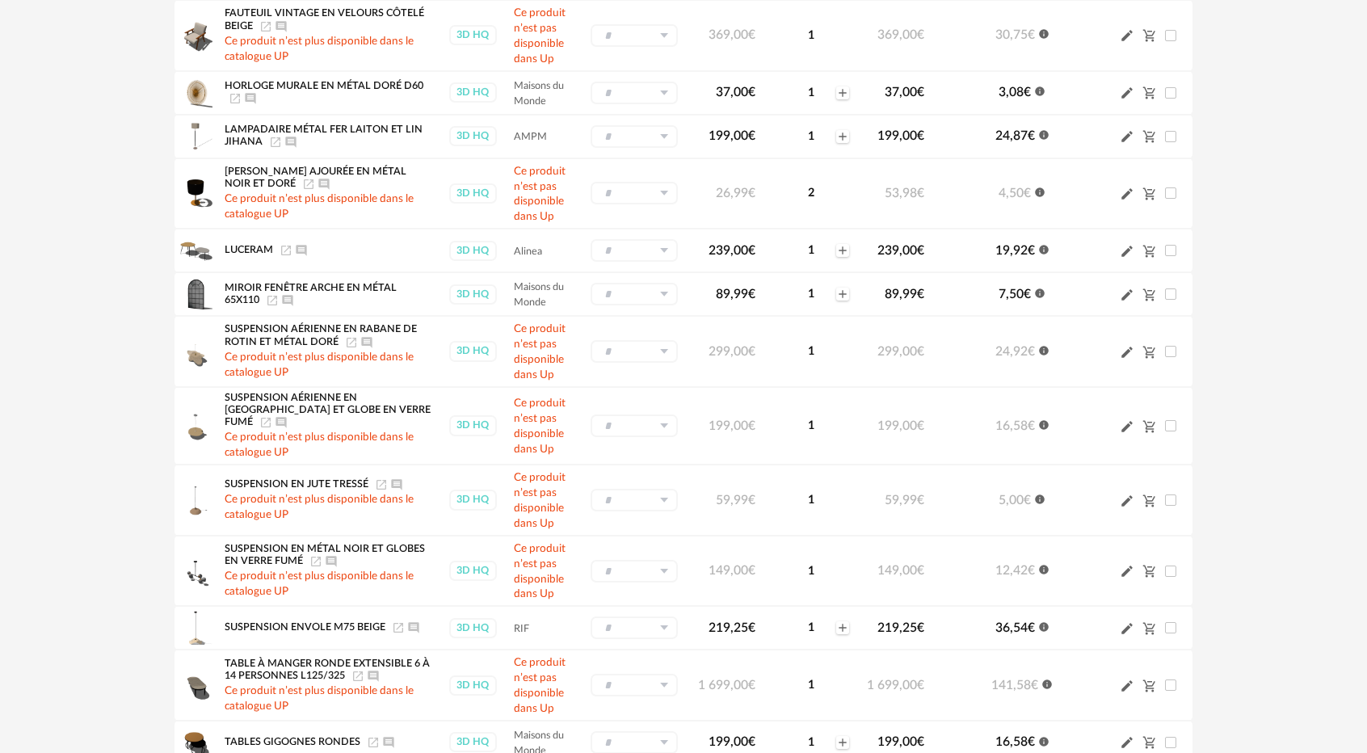
scroll to position [969, 0]
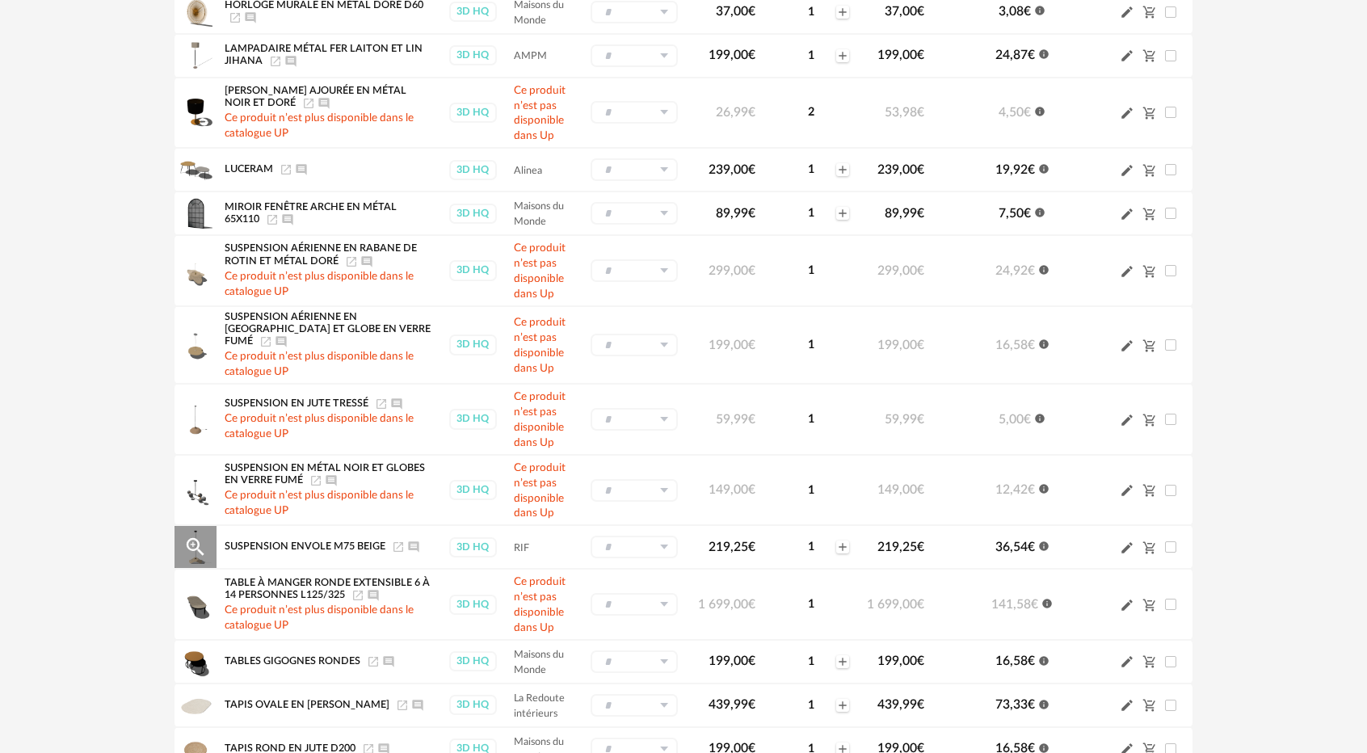
click at [393, 544] on icon "Launch icon" at bounding box center [398, 546] width 13 height 13
click at [396, 699] on icon "Launch icon" at bounding box center [402, 705] width 13 height 13
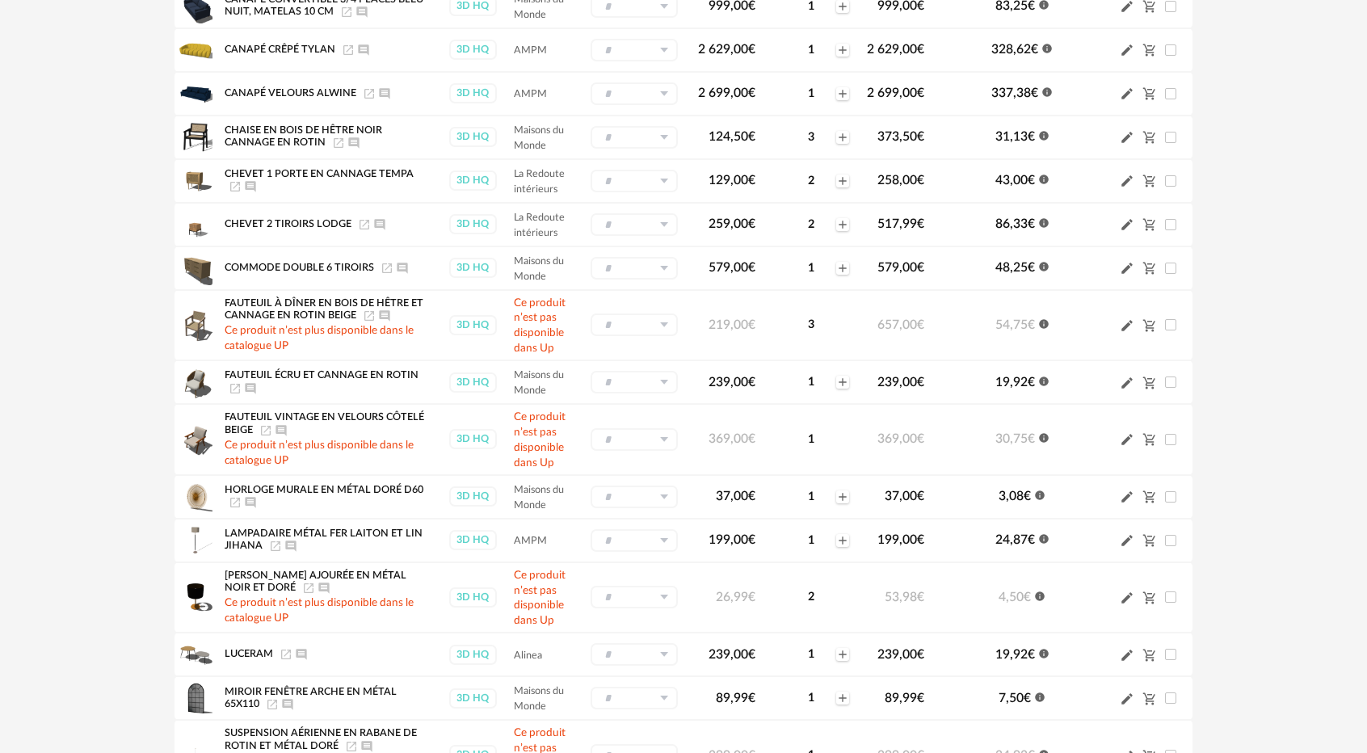
scroll to position [0, 0]
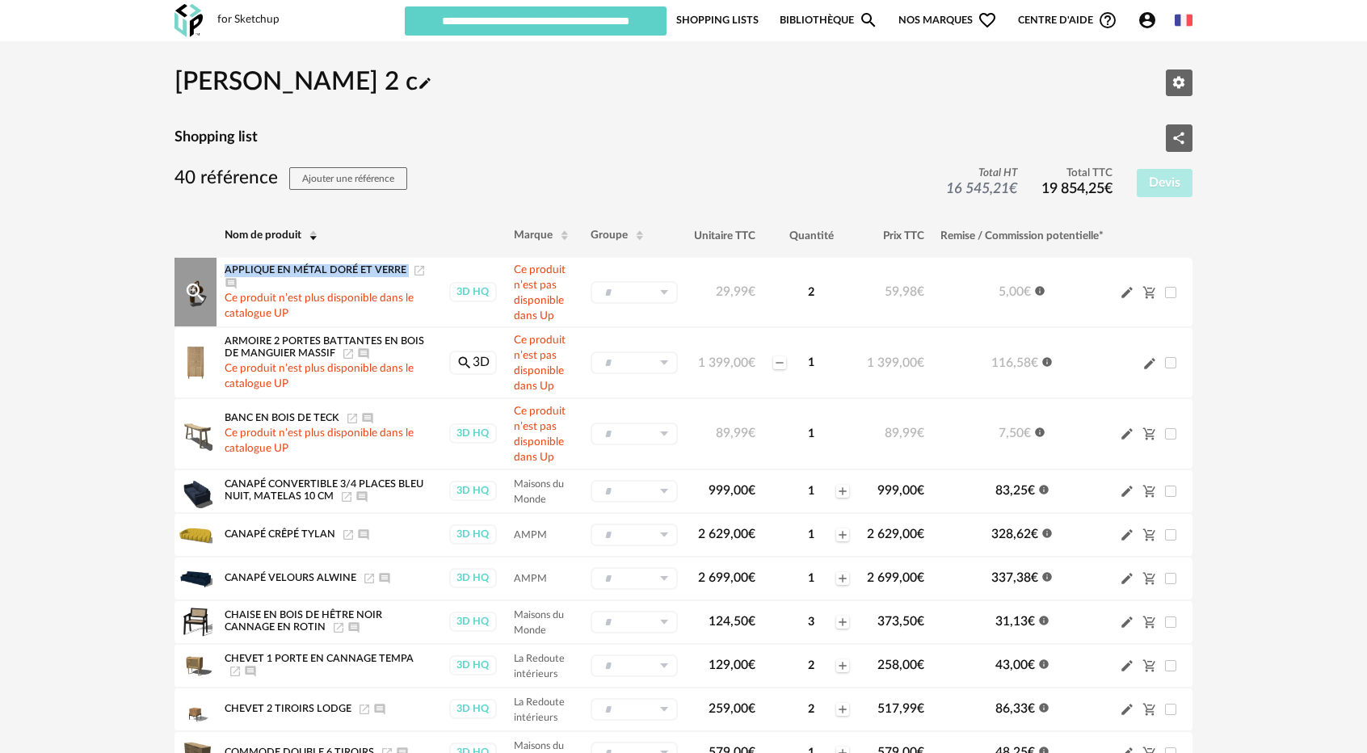
drag, startPoint x: 225, startPoint y: 267, endPoint x: 405, endPoint y: 274, distance: 181.0
click at [405, 274] on div "Applique en métal doré et verre Launch icon Ajouter un commentaire" at bounding box center [329, 277] width 208 height 26
